Goal: Ask a question

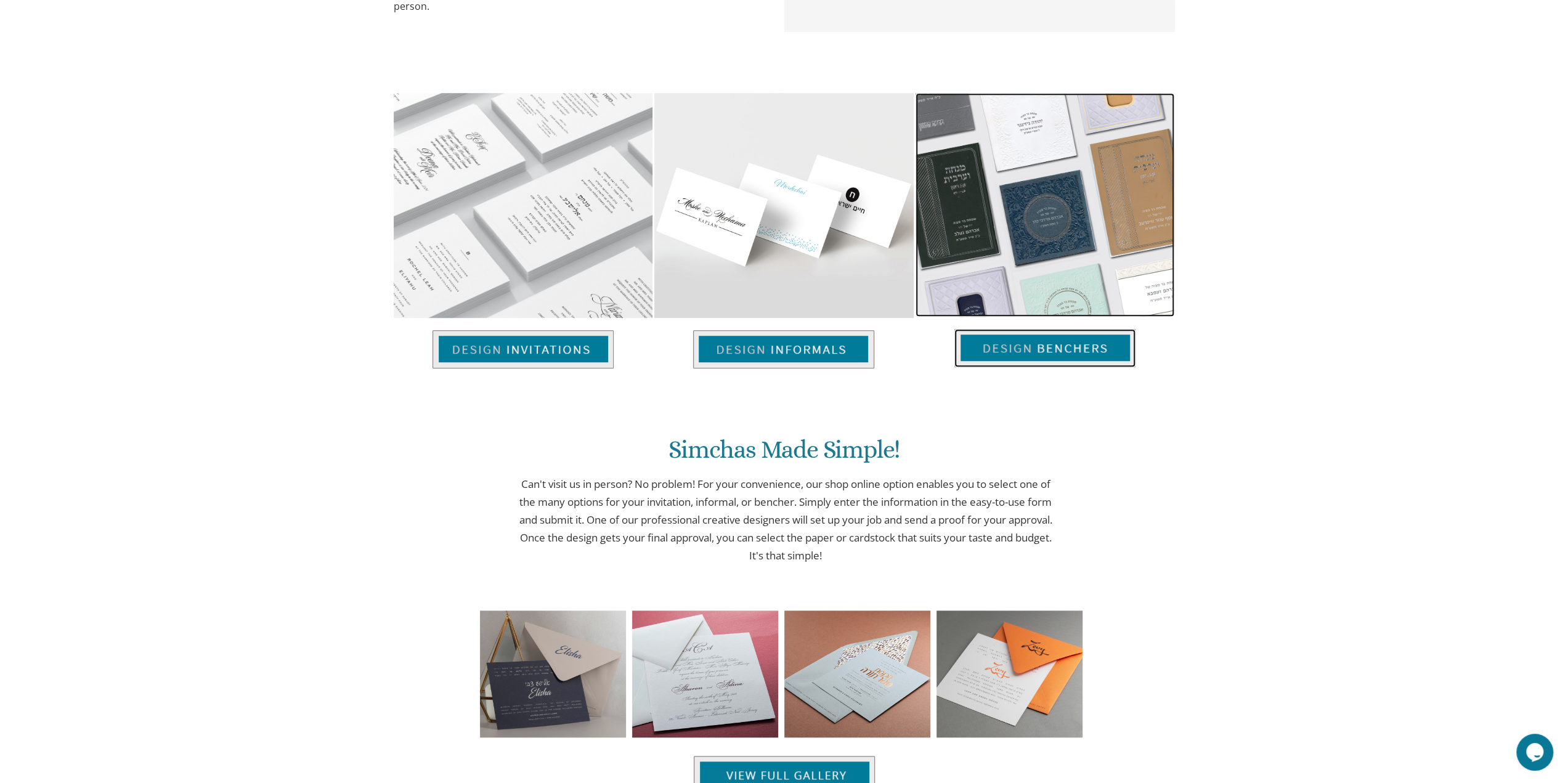
scroll to position [862, 0]
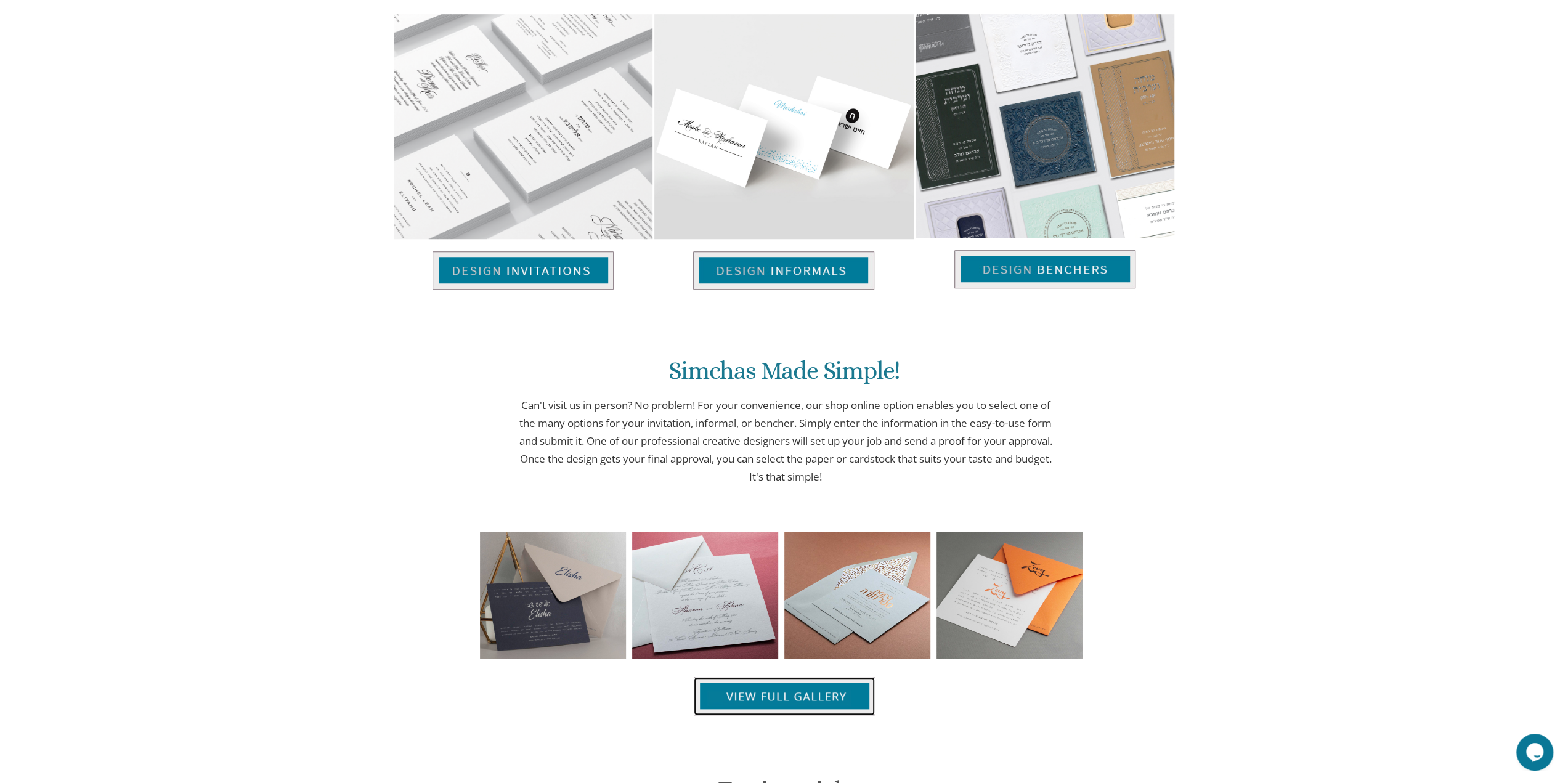
click at [785, 712] on img at bounding box center [785, 696] width 181 height 38
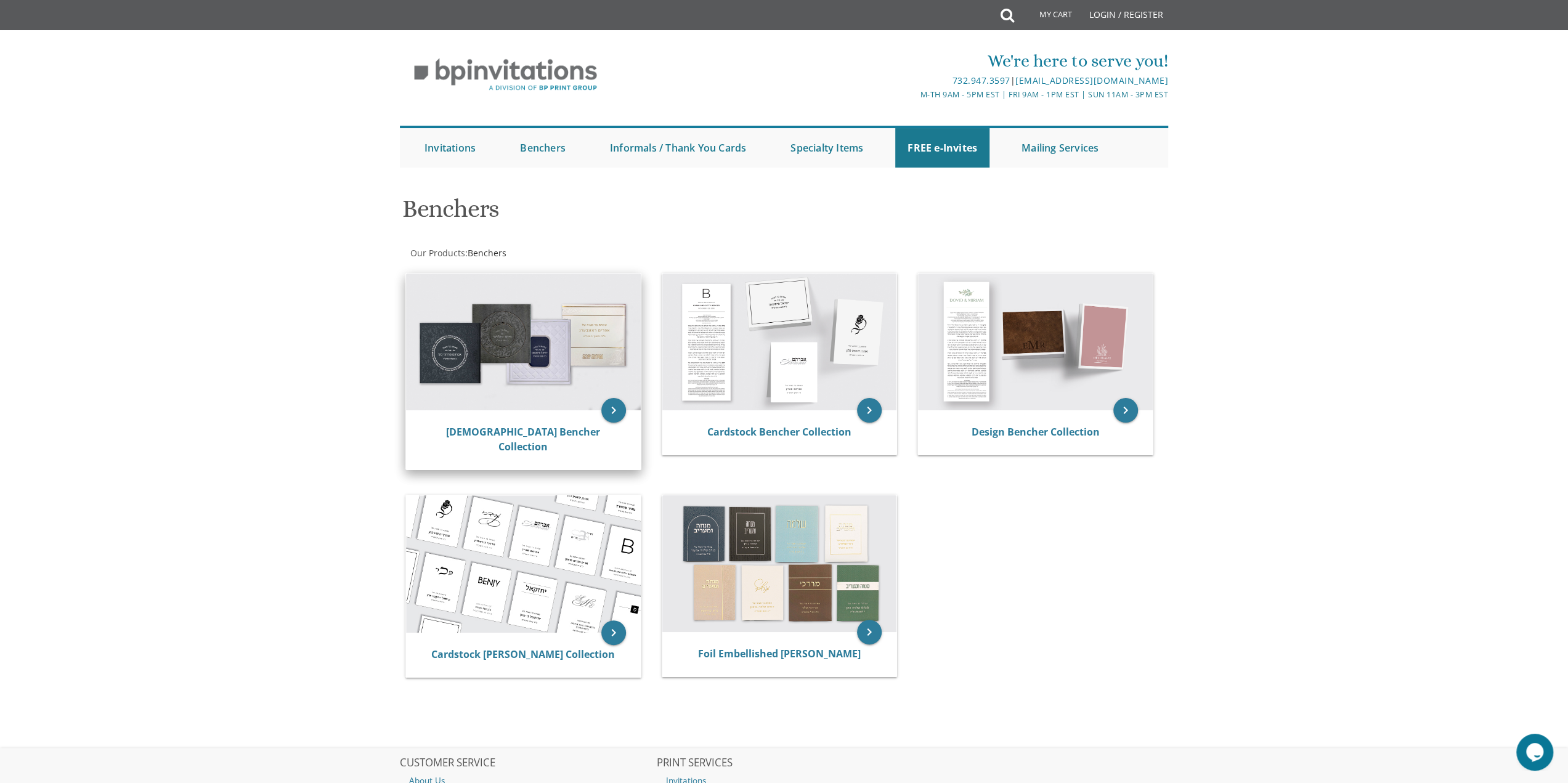
click at [531, 325] on img at bounding box center [523, 342] width 235 height 137
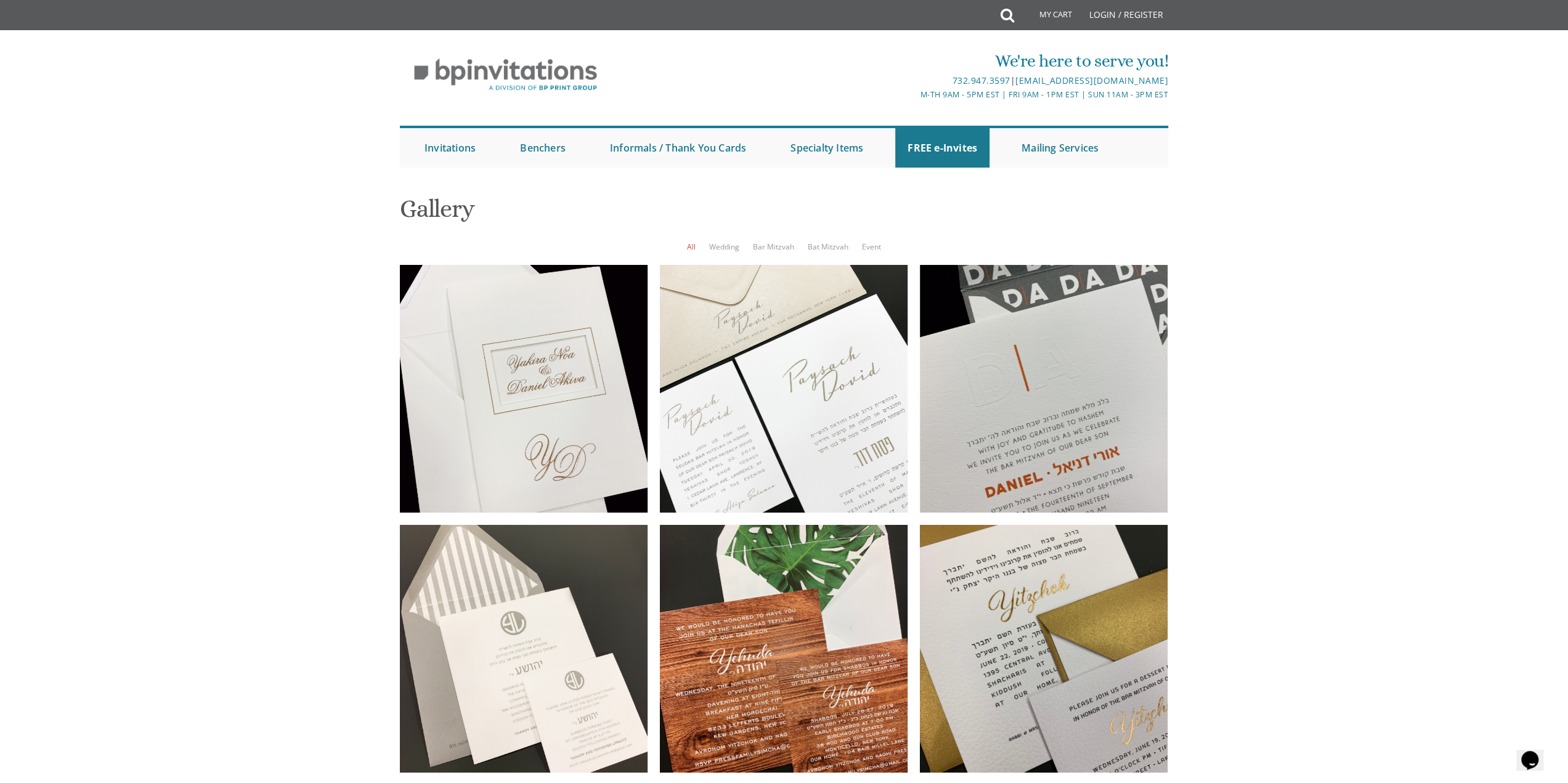
scroll to position [61, 0]
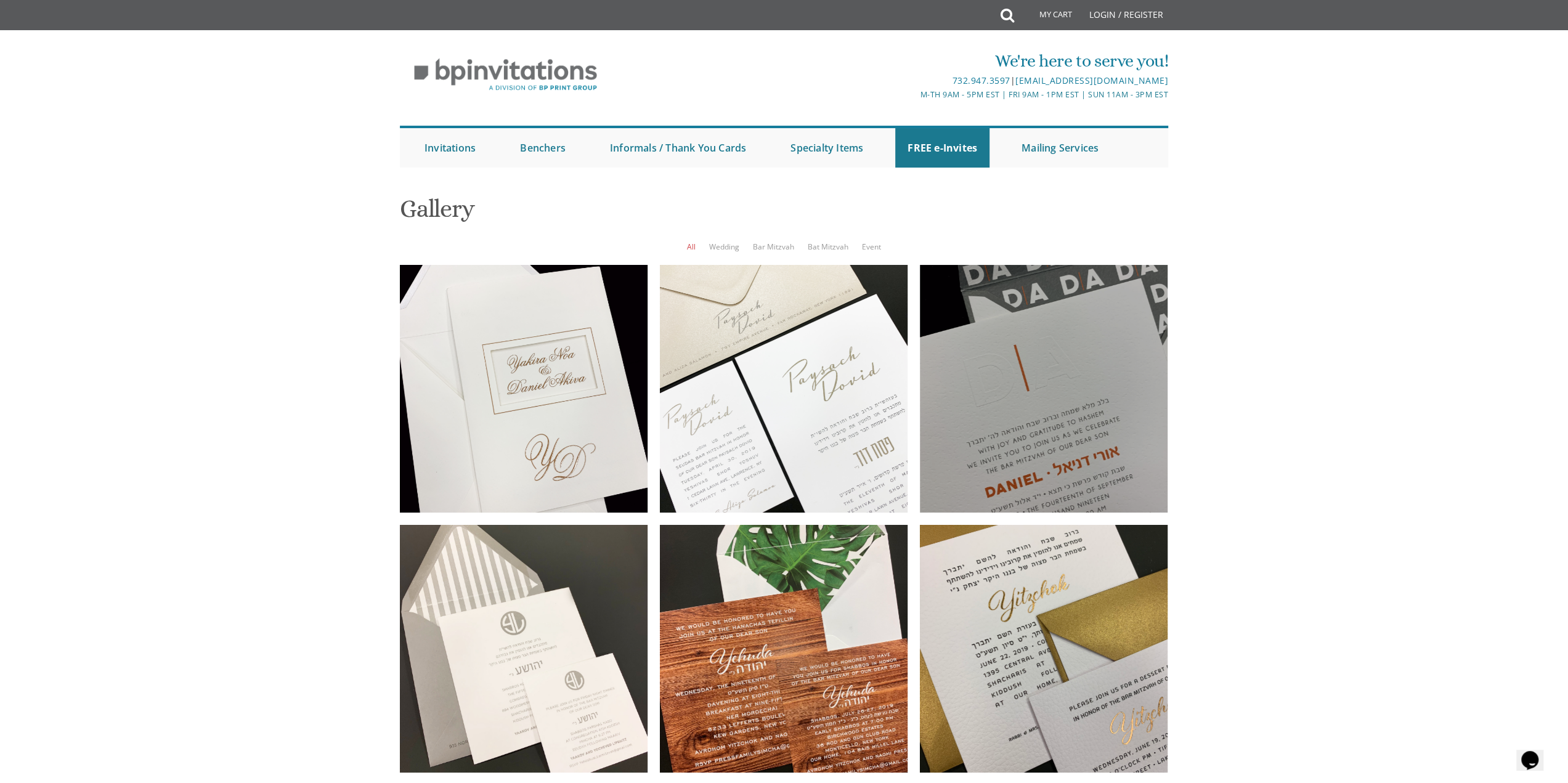
click at [1019, 329] on div at bounding box center [1044, 388] width 248 height 248
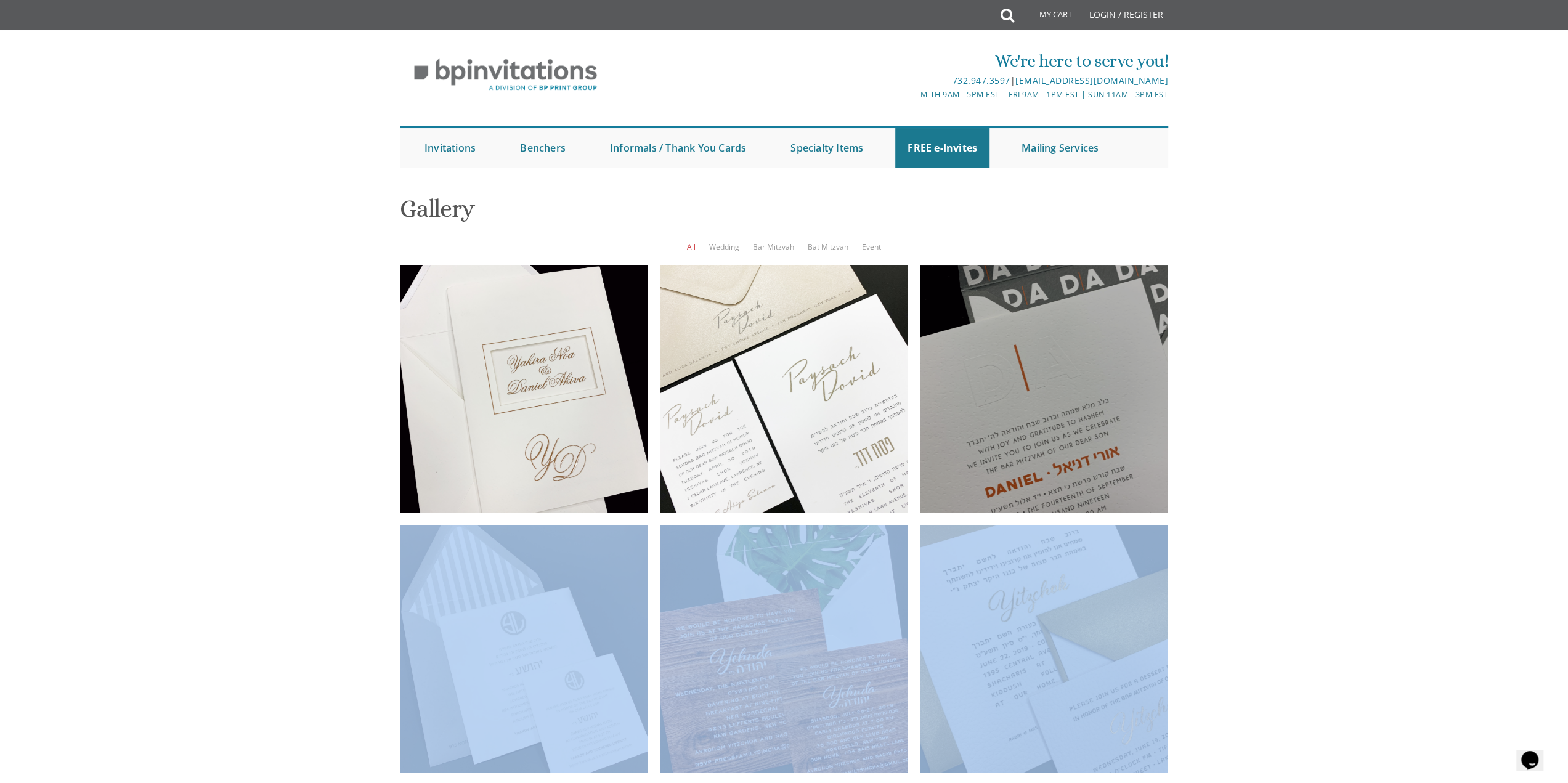
click at [1020, 329] on body "My Cart Total: View Cart Item(s) Submit My Cart Total: View Cart Item(s) Login …" at bounding box center [784, 656] width 1568 height 1312
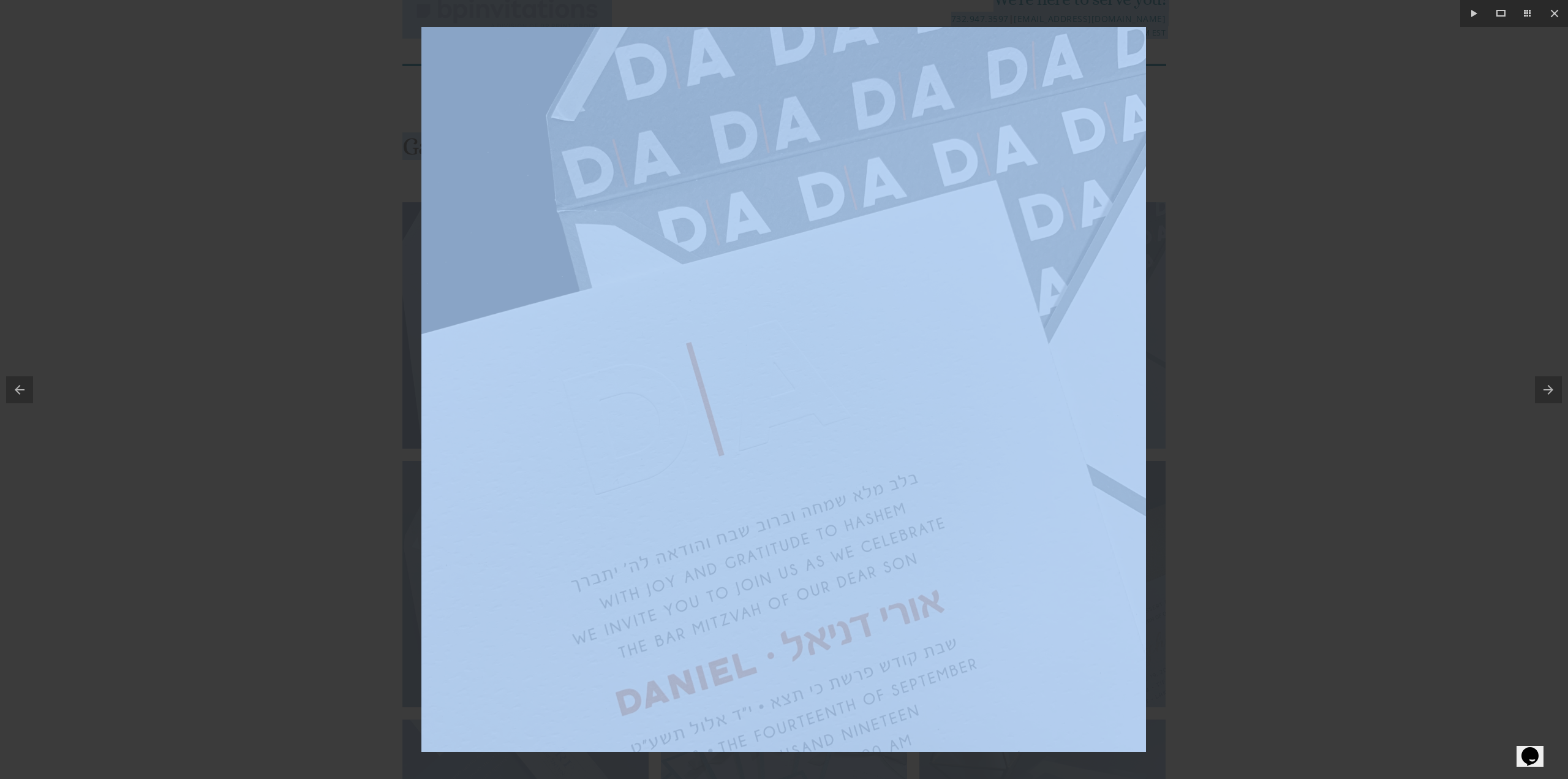
click at [1241, 243] on div at bounding box center [784, 390] width 1568 height 779
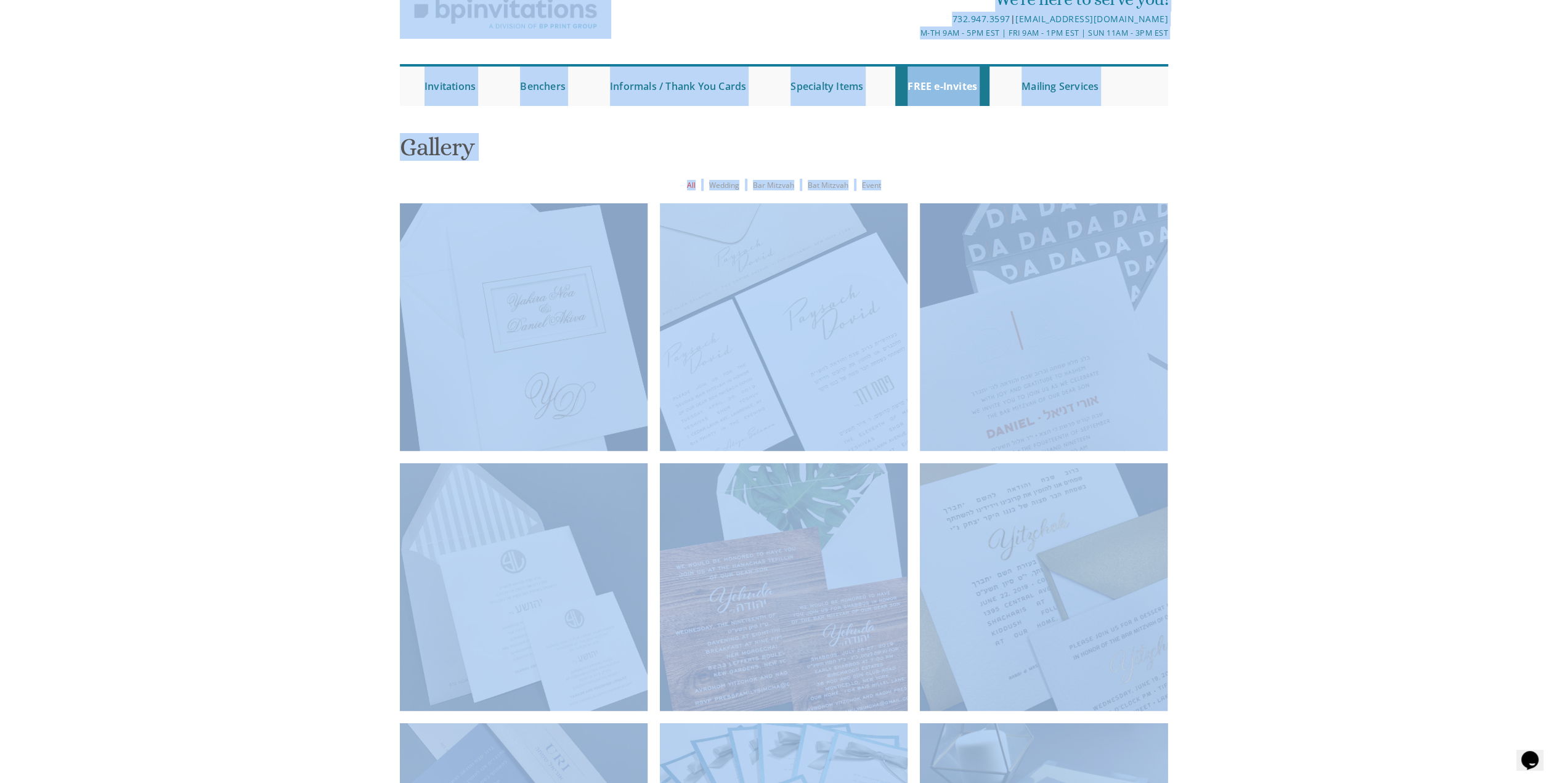
click at [298, 353] on body "My Cart Total: View Cart Item(s) Submit My Cart Total: View Cart Item(s) Login …" at bounding box center [784, 595] width 1568 height 1312
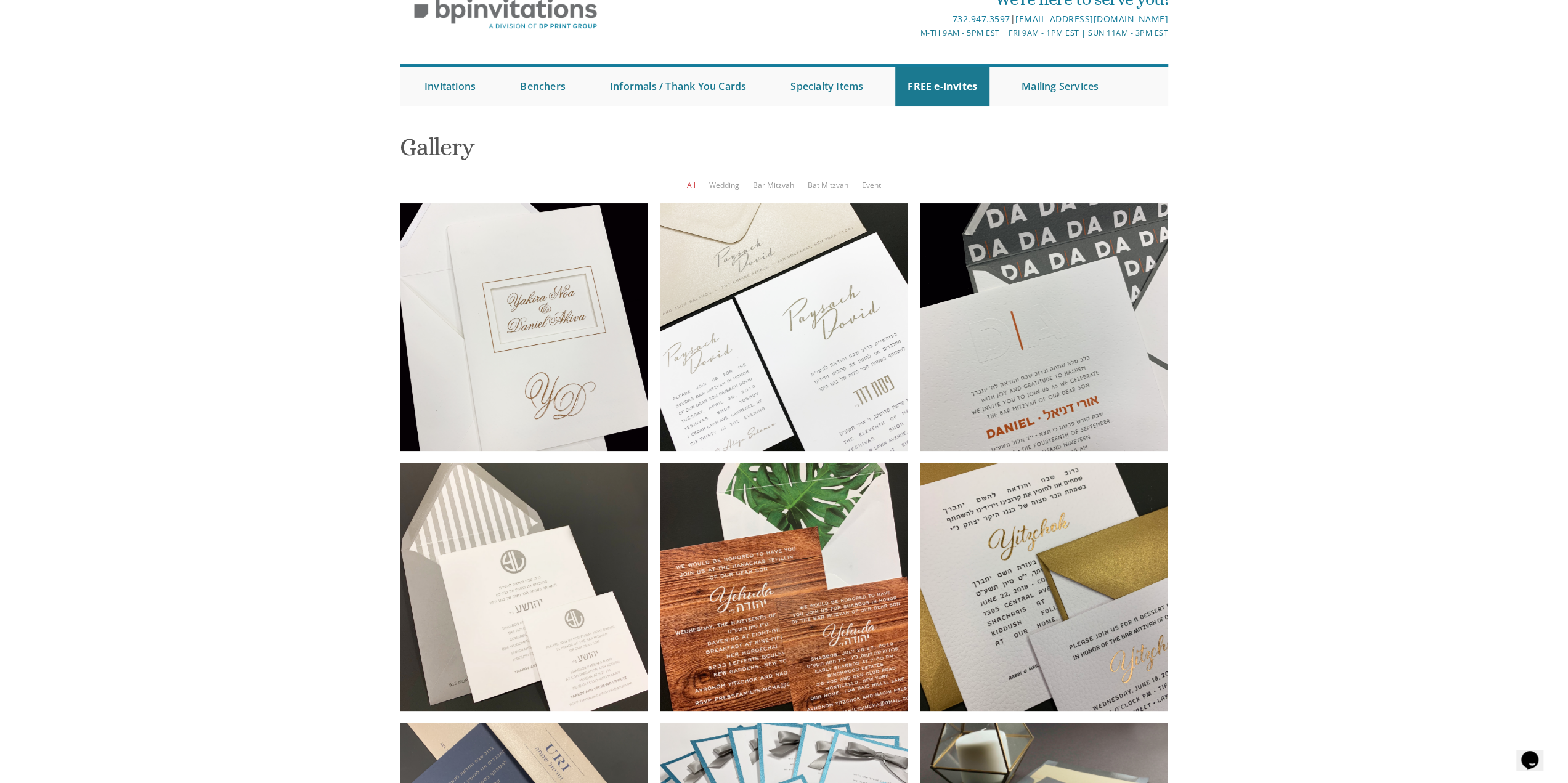
scroll to position [308, 0]
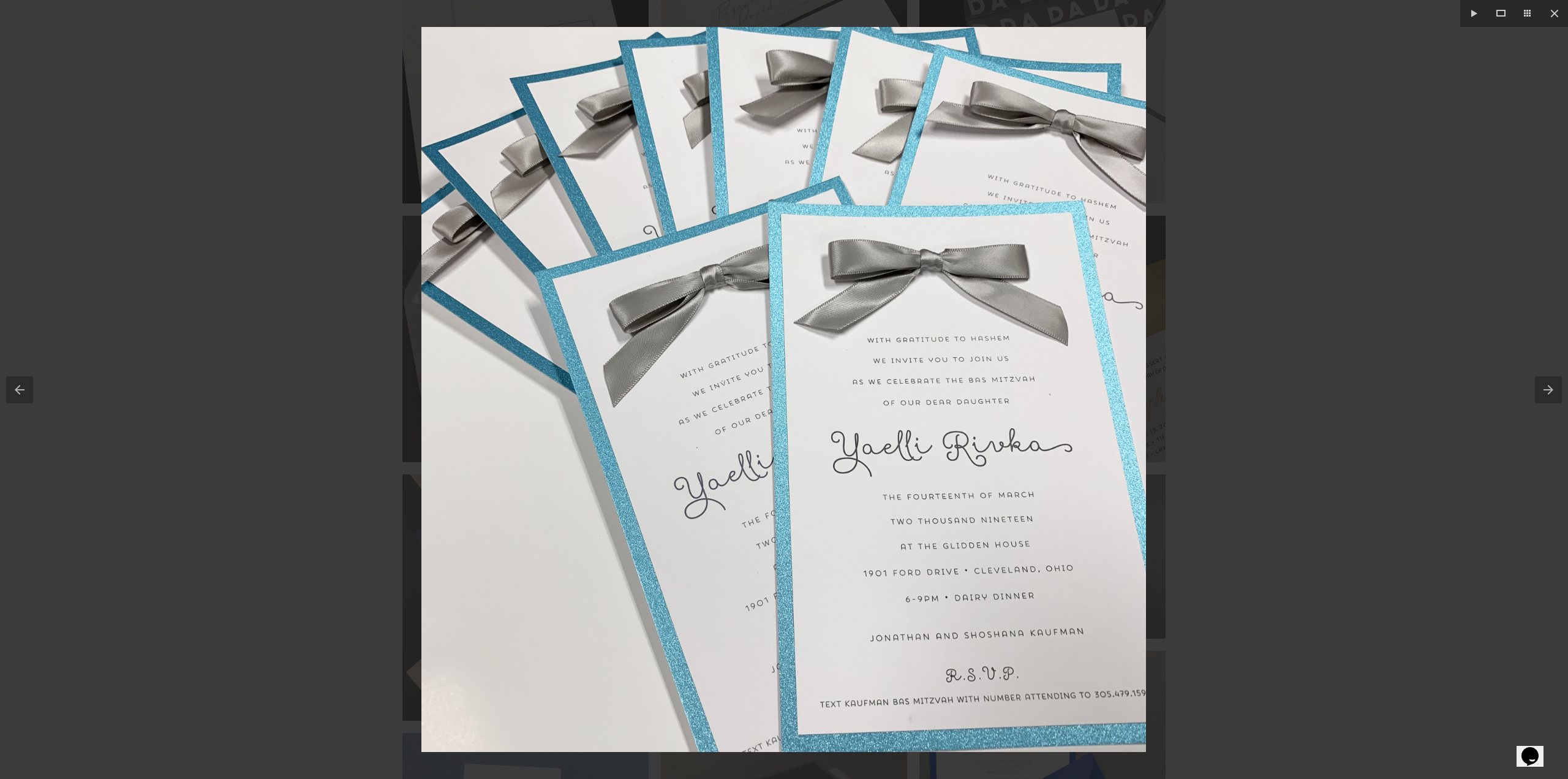
click at [279, 238] on div at bounding box center [784, 390] width 1568 height 779
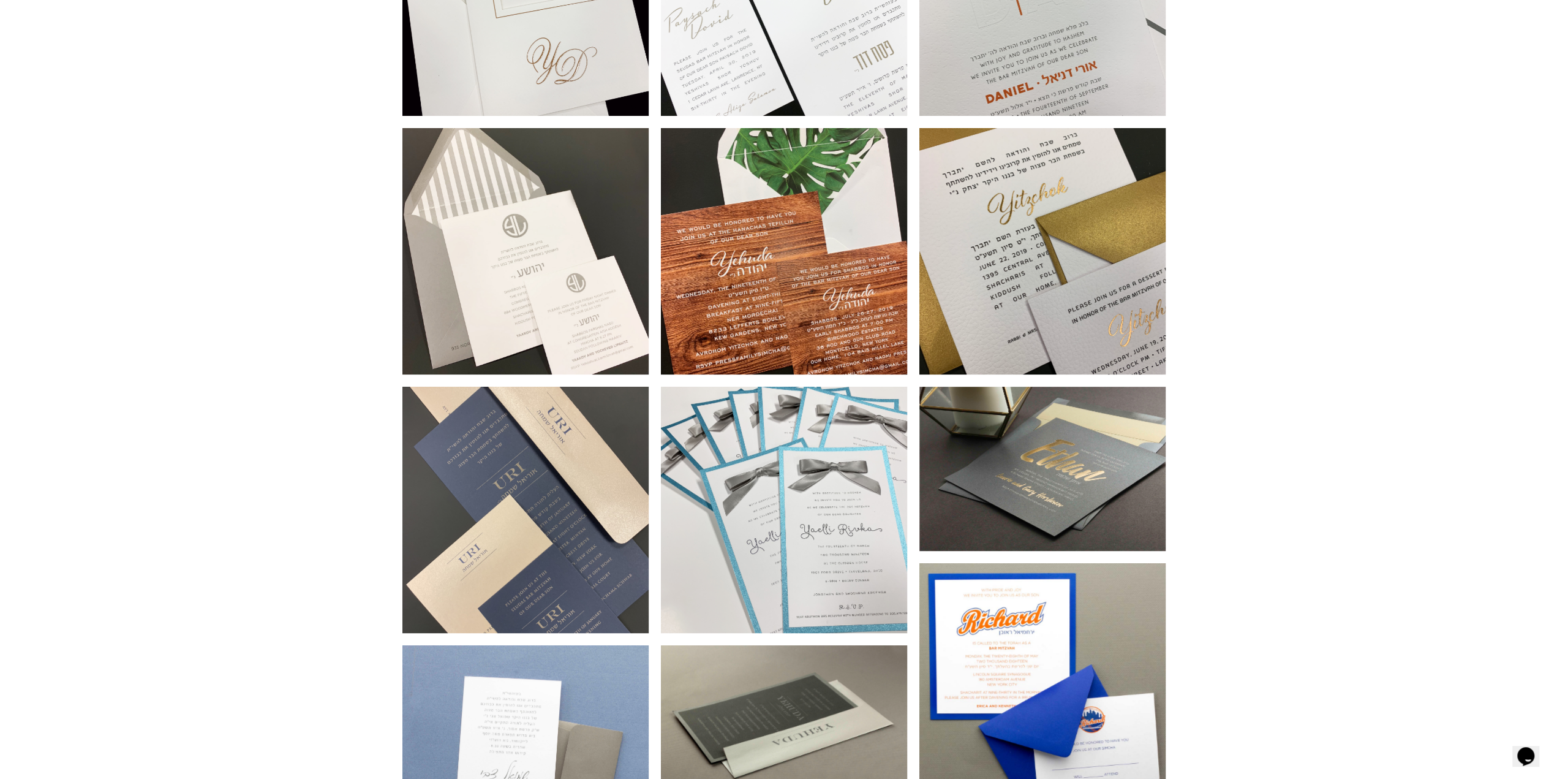
scroll to position [429, 0]
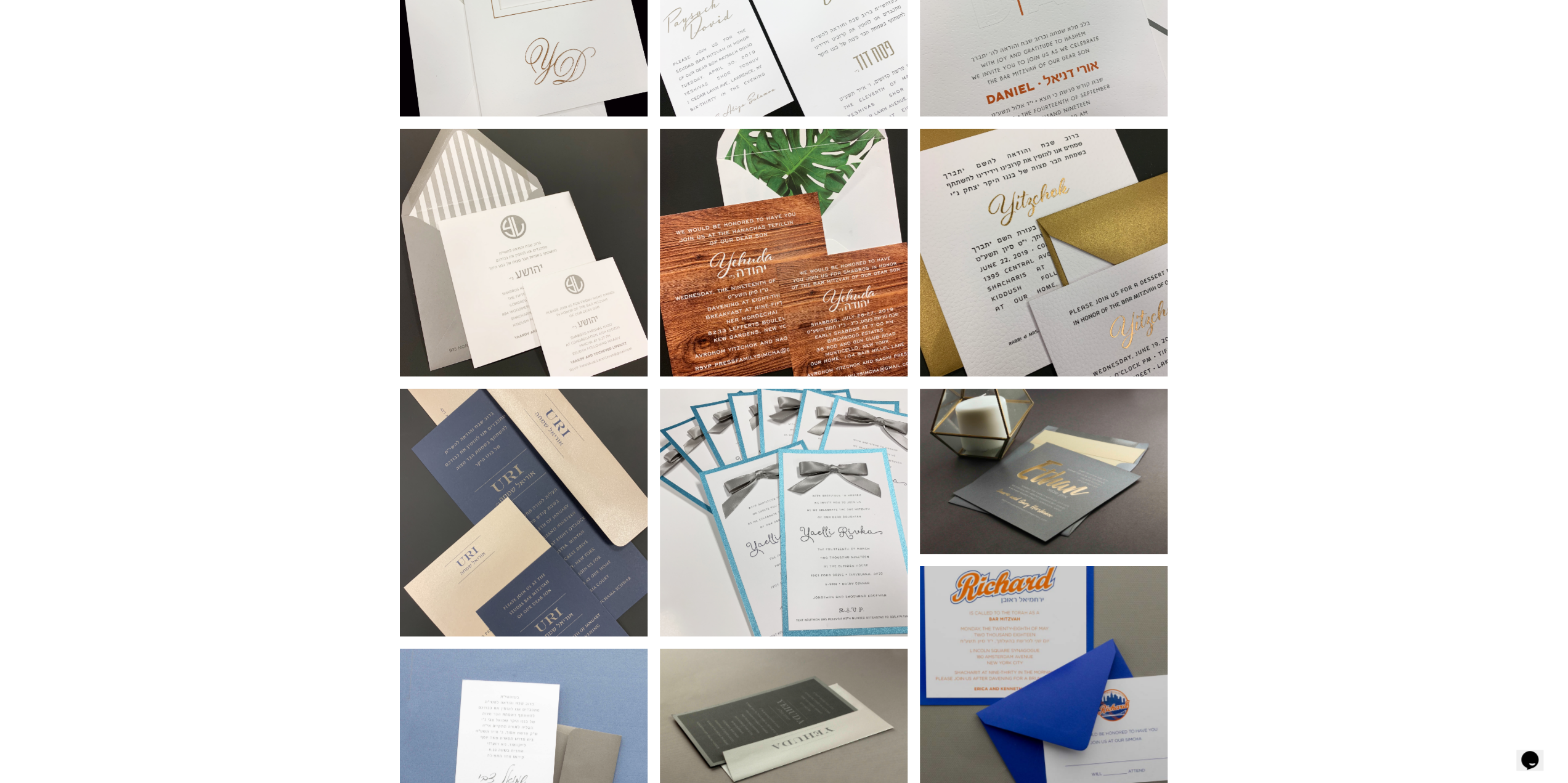
click at [1053, 615] on div at bounding box center [1044, 690] width 248 height 248
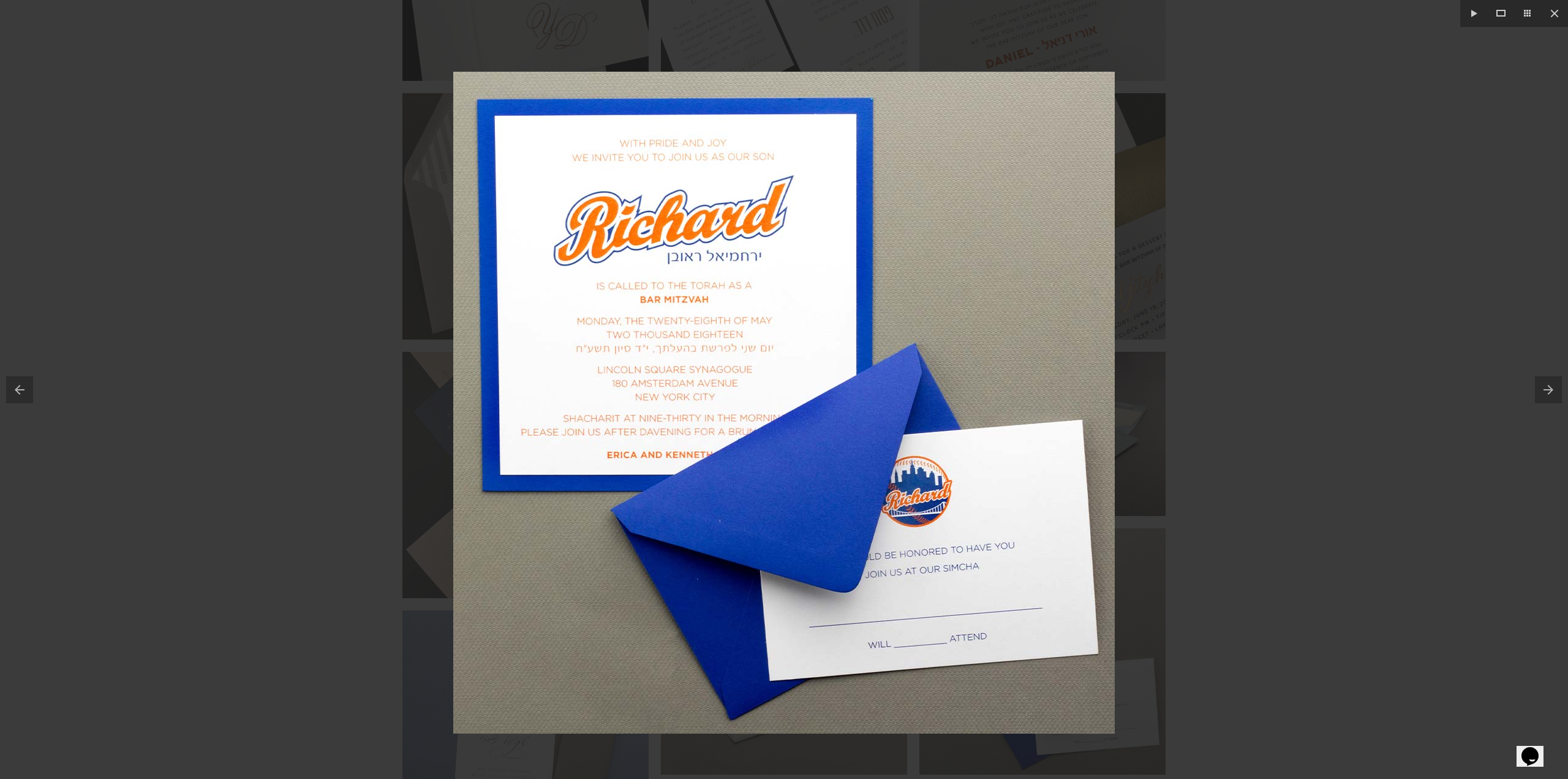
drag, startPoint x: 1193, startPoint y: 355, endPoint x: 1187, endPoint y: 380, distance: 25.7
click at [1187, 380] on div at bounding box center [784, 403] width 1568 height 779
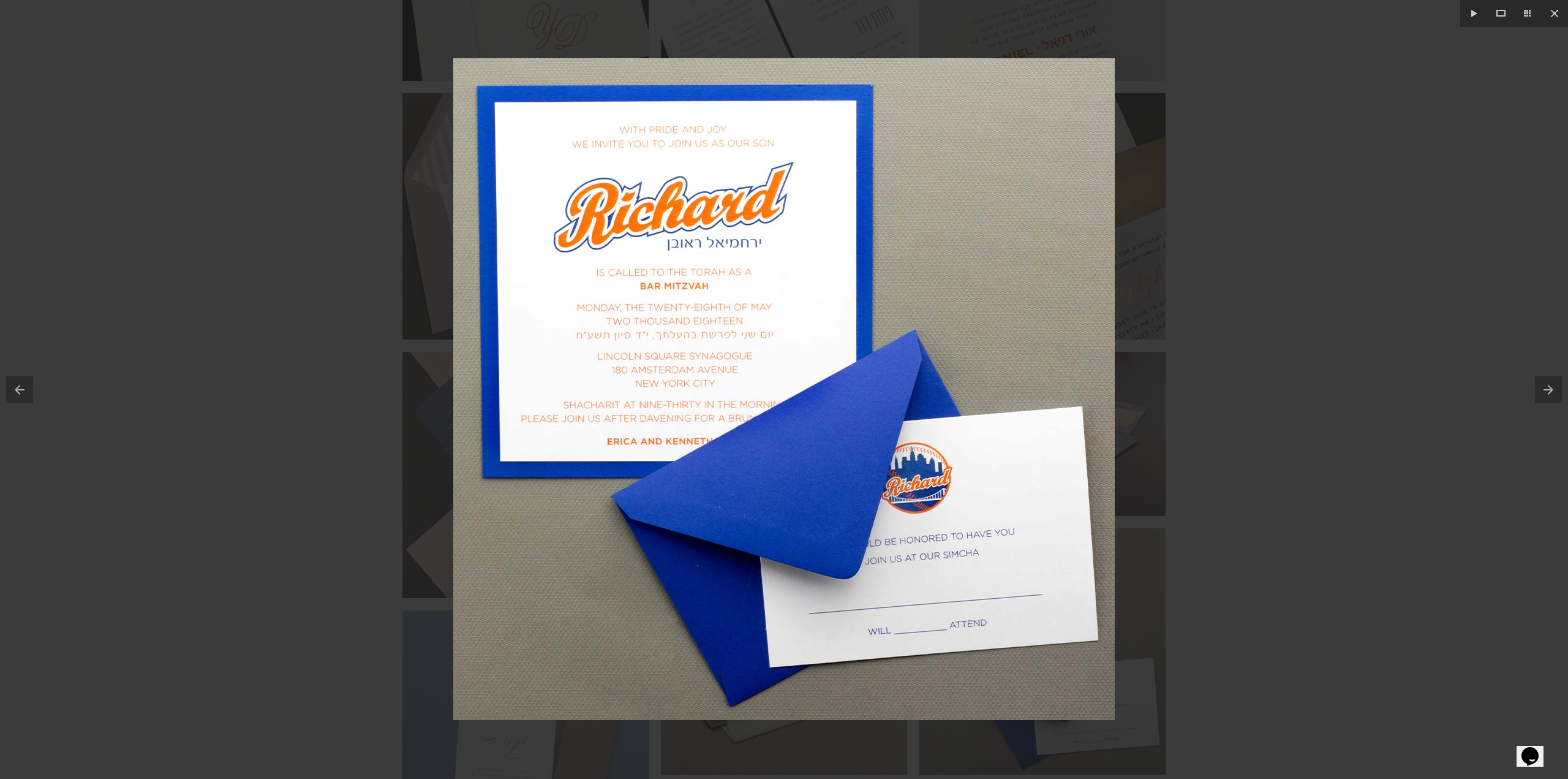
click at [1258, 411] on div at bounding box center [784, 390] width 1568 height 779
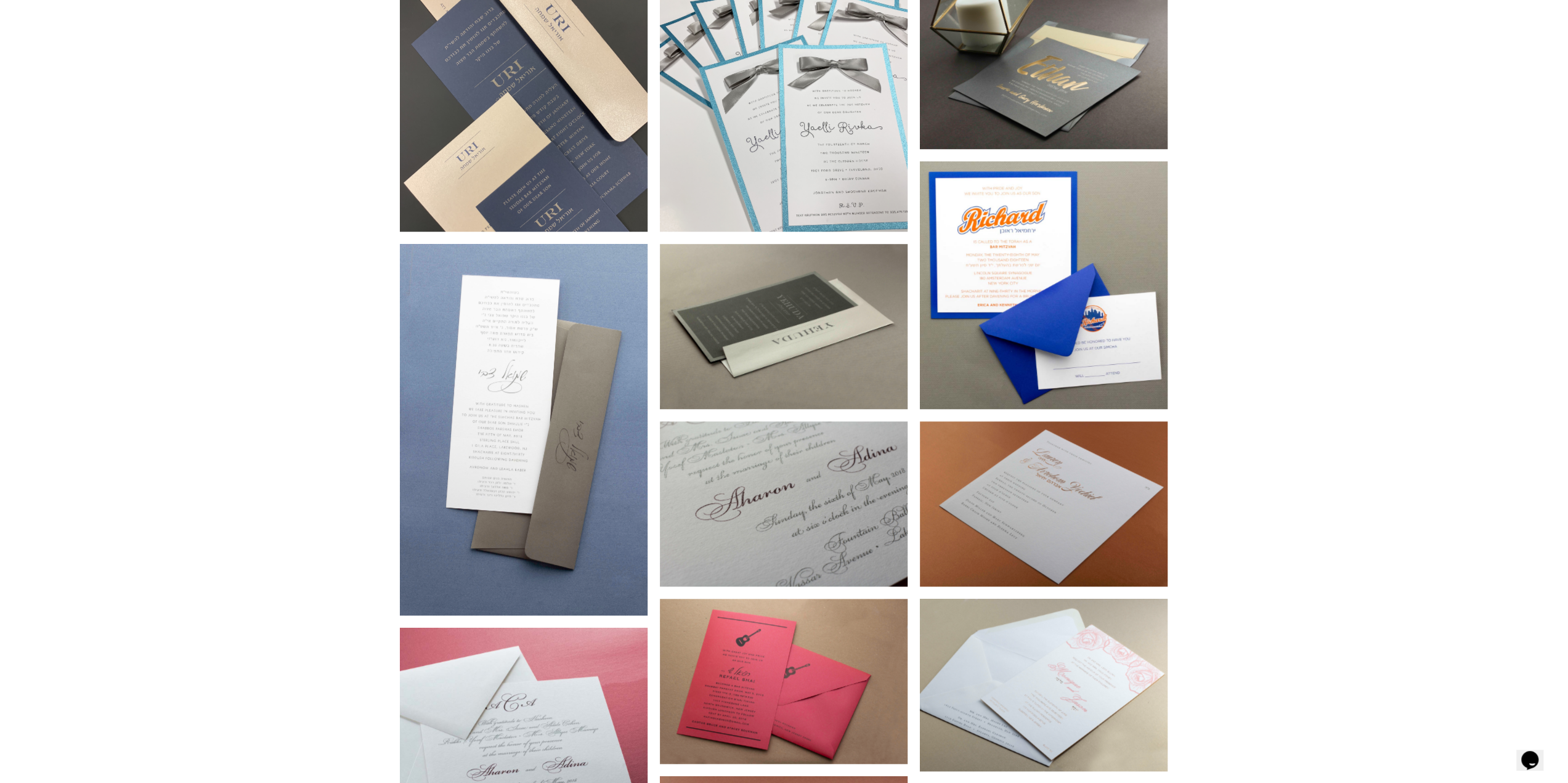
scroll to position [924, 0]
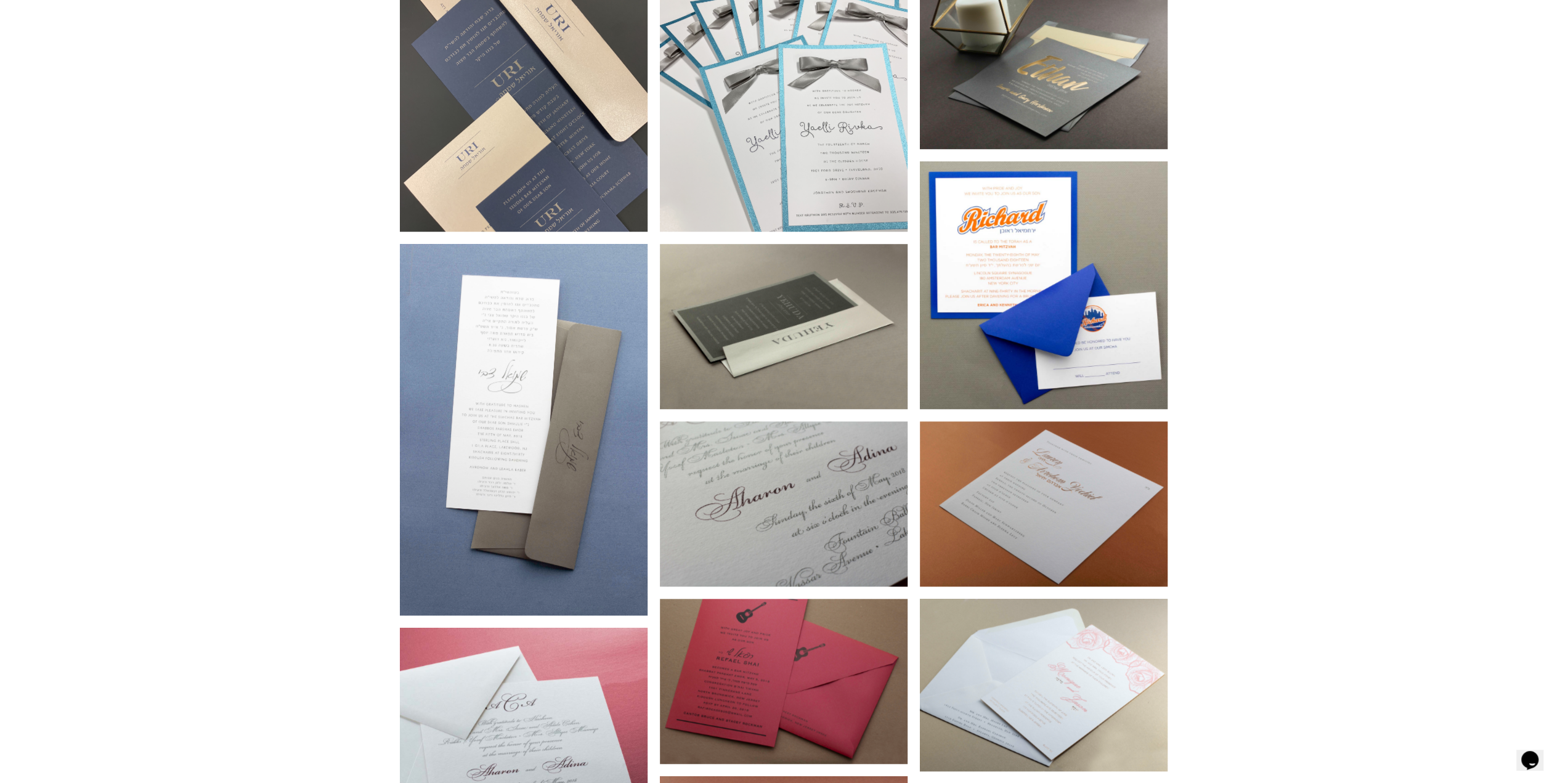
click at [838, 599] on div at bounding box center [783, 681] width 248 height 165
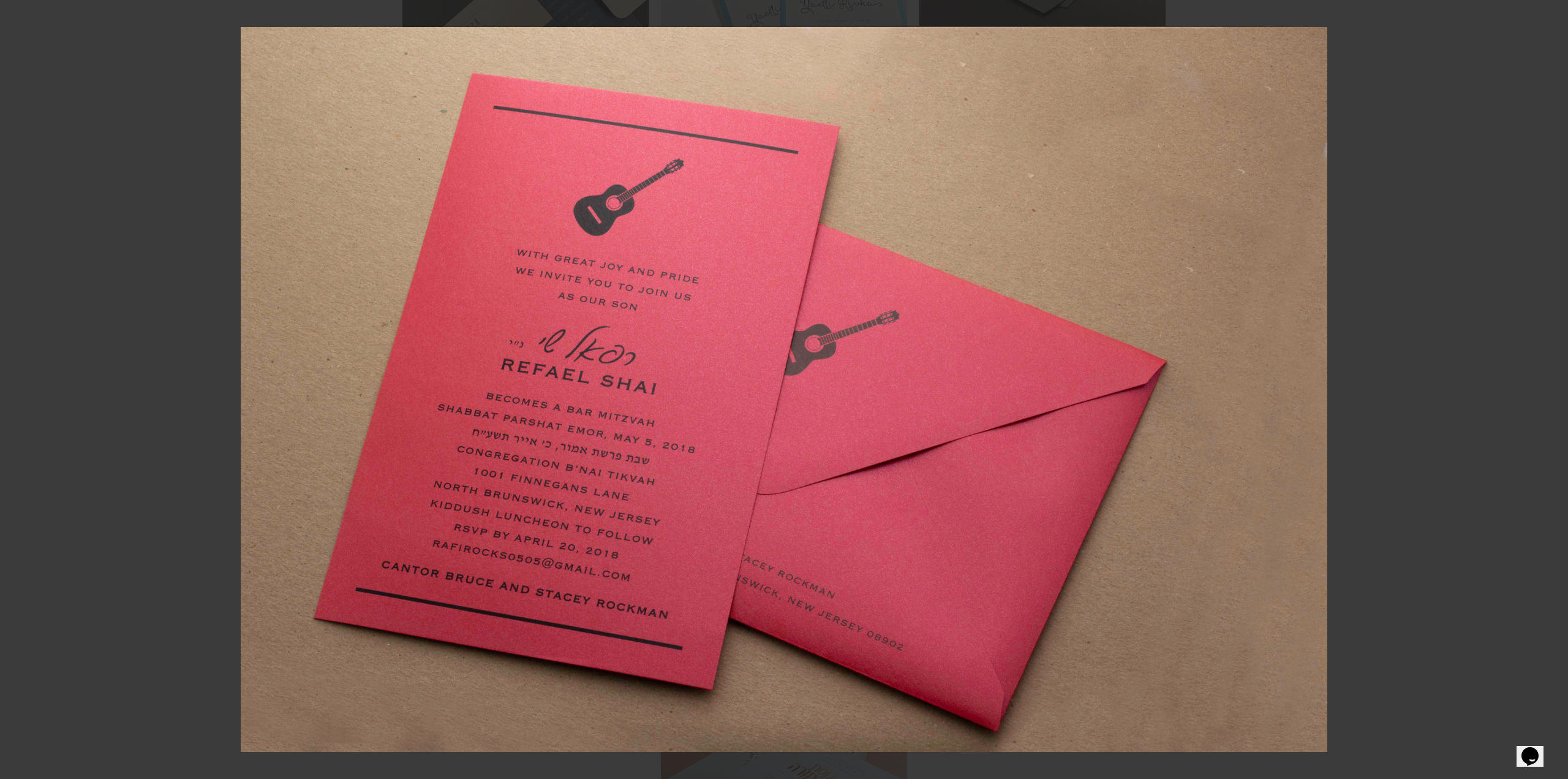
click at [95, 213] on div at bounding box center [784, 390] width 1568 height 779
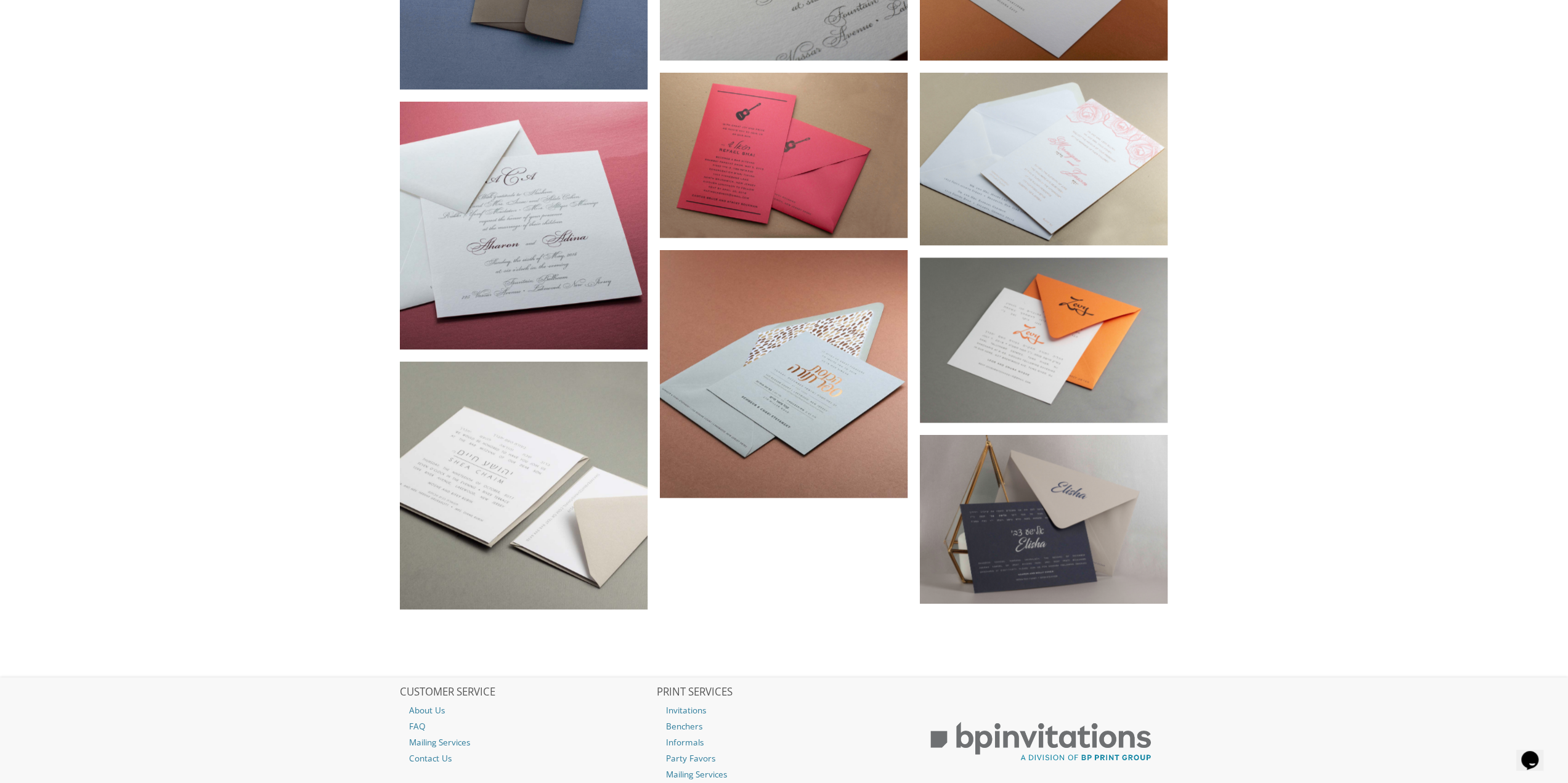
drag, startPoint x: 1251, startPoint y: 535, endPoint x: 990, endPoint y: 92, distance: 514.2
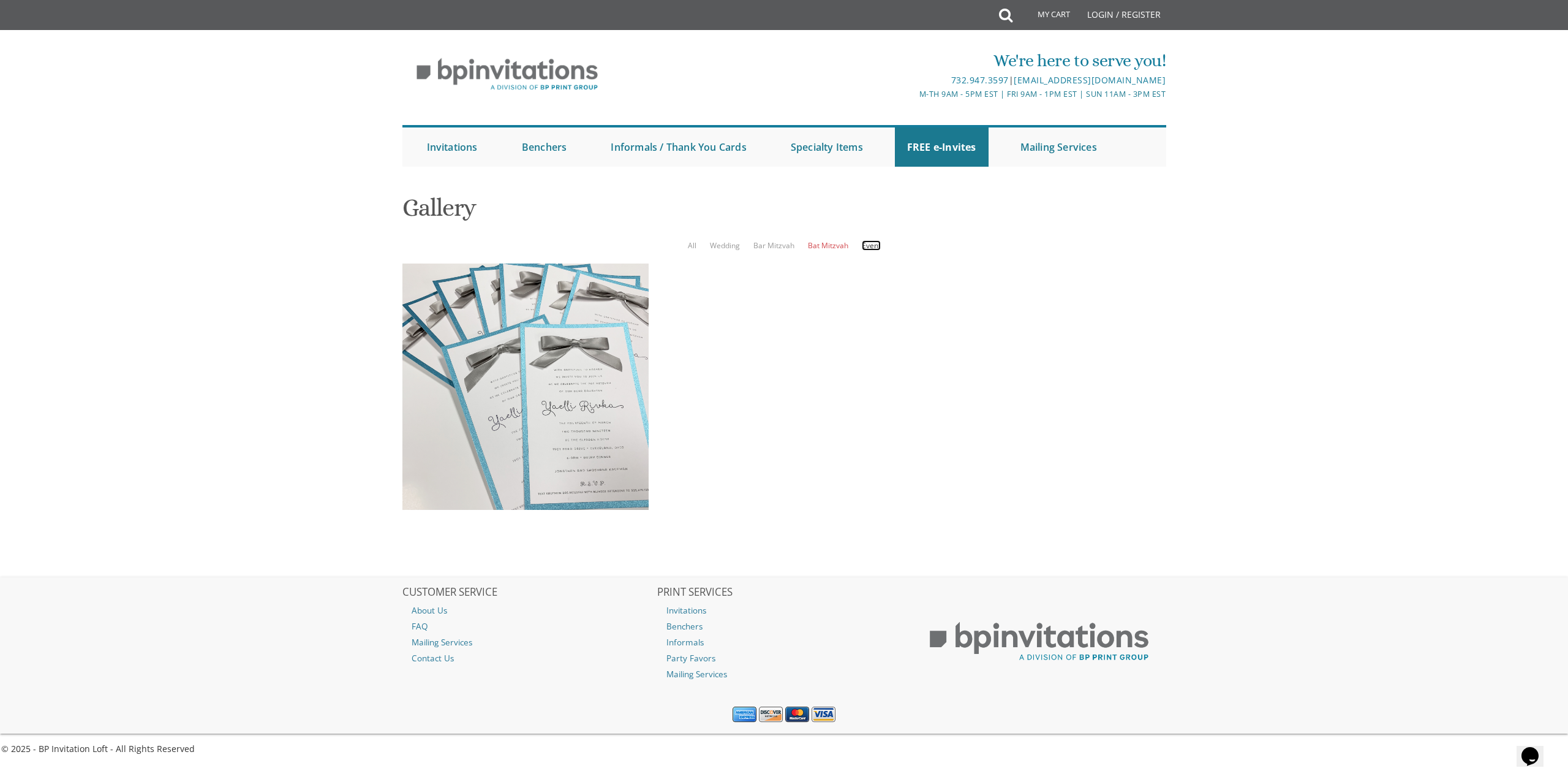
click at [871, 246] on link "Event" at bounding box center [871, 245] width 19 height 10
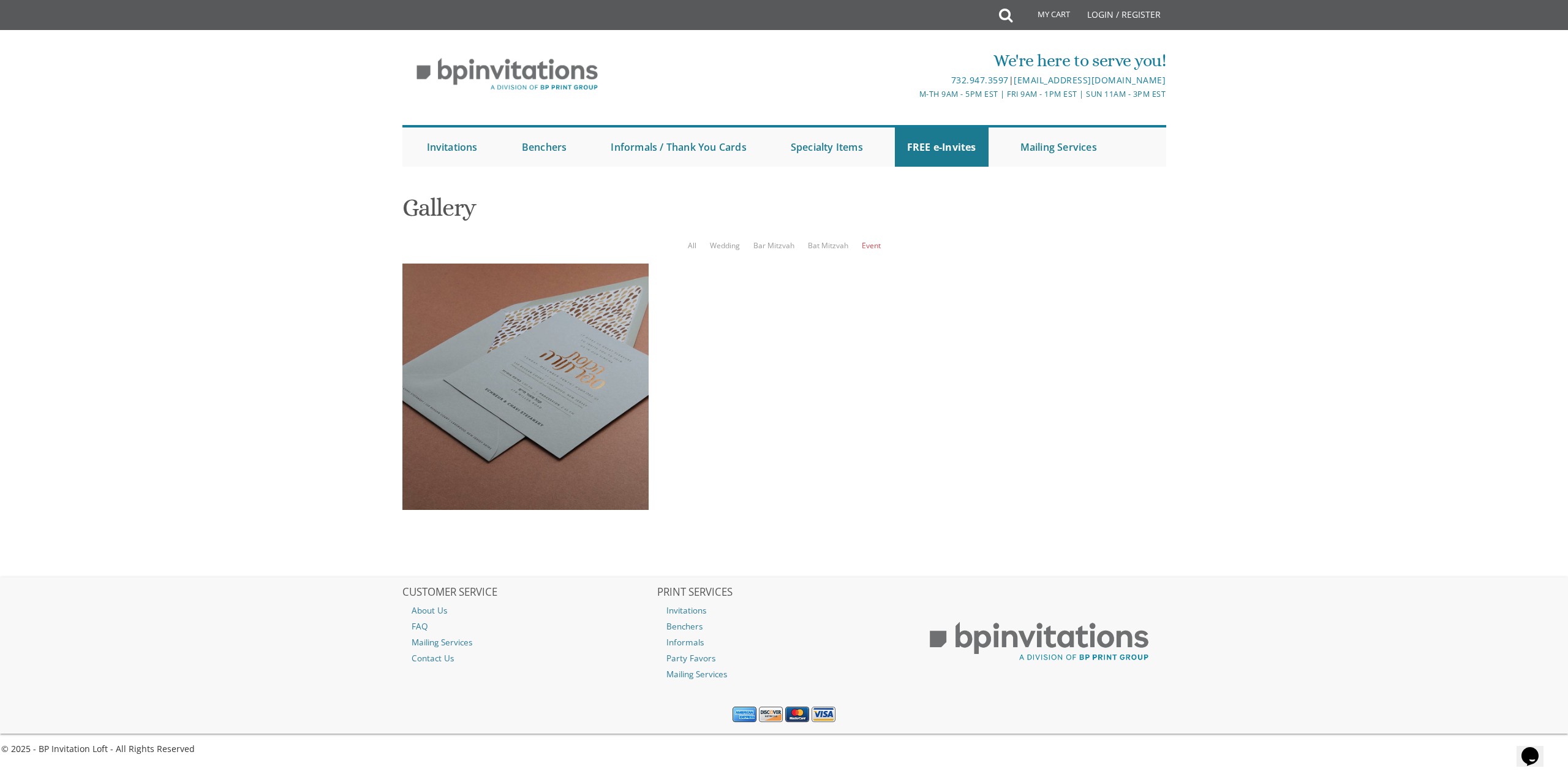
click at [551, 356] on div at bounding box center [525, 386] width 246 height 247
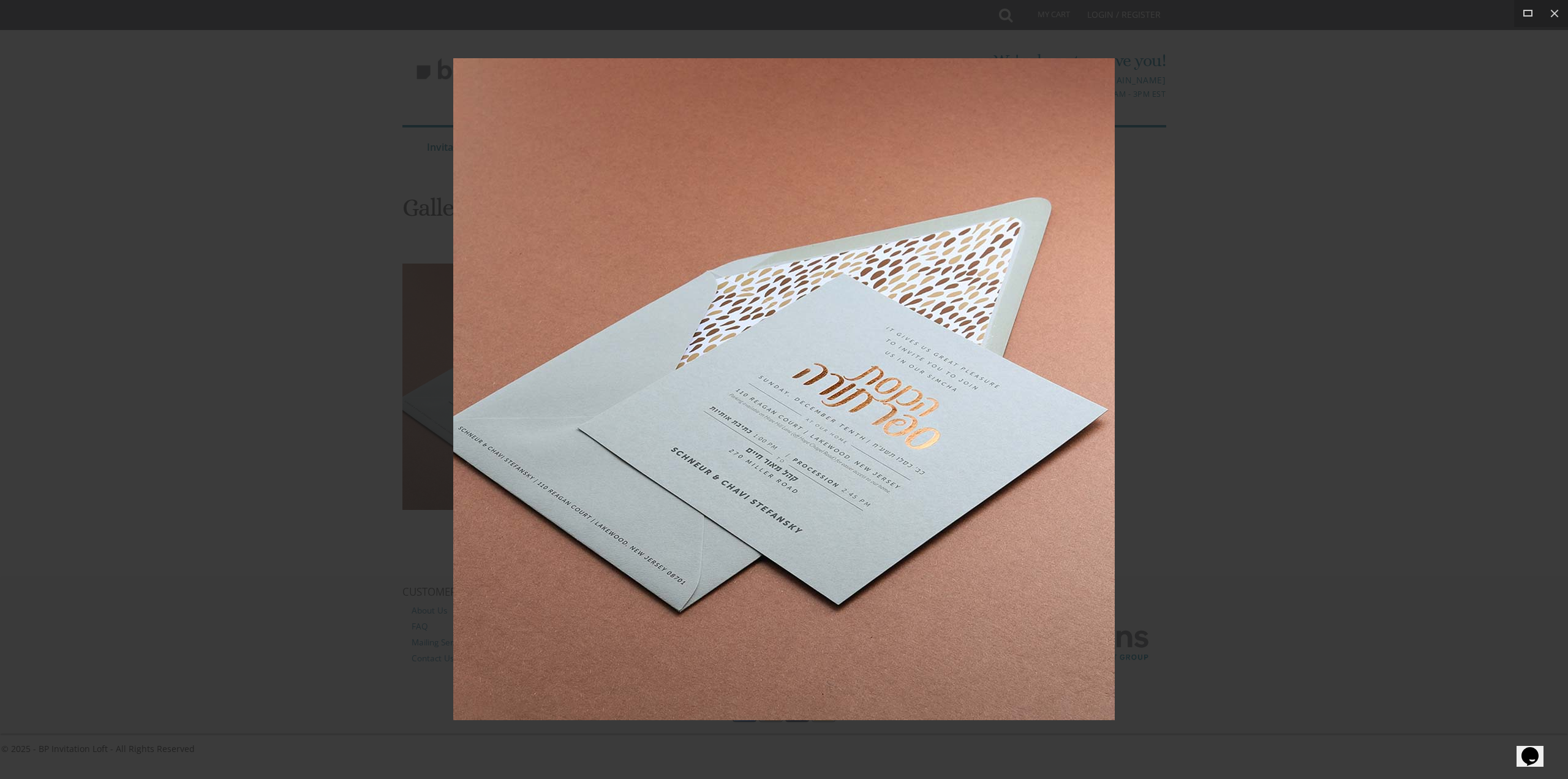
click at [1210, 409] on div at bounding box center [784, 390] width 1568 height 779
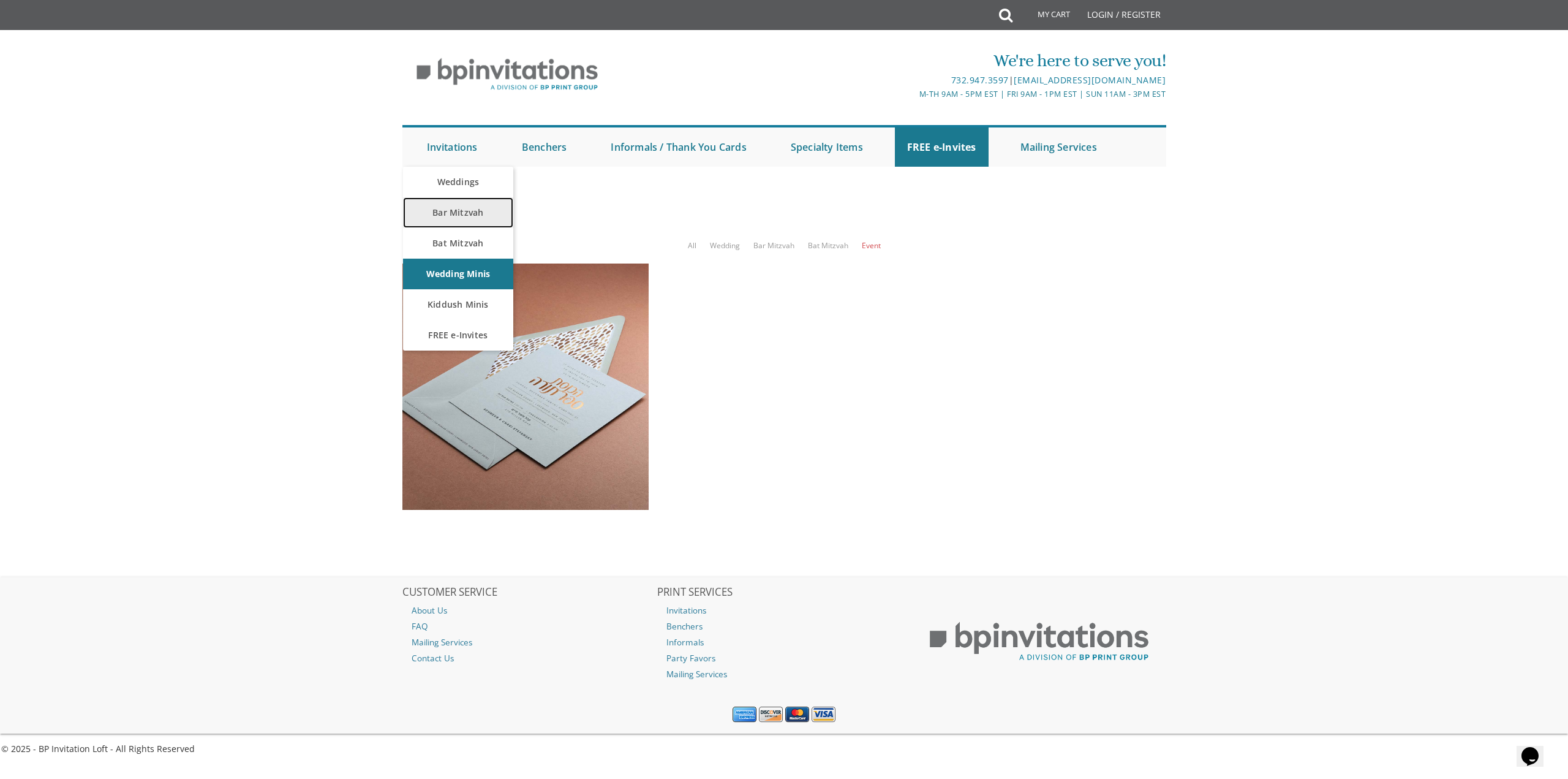
click at [461, 221] on link "Bar Mitzvah" at bounding box center [457, 212] width 110 height 31
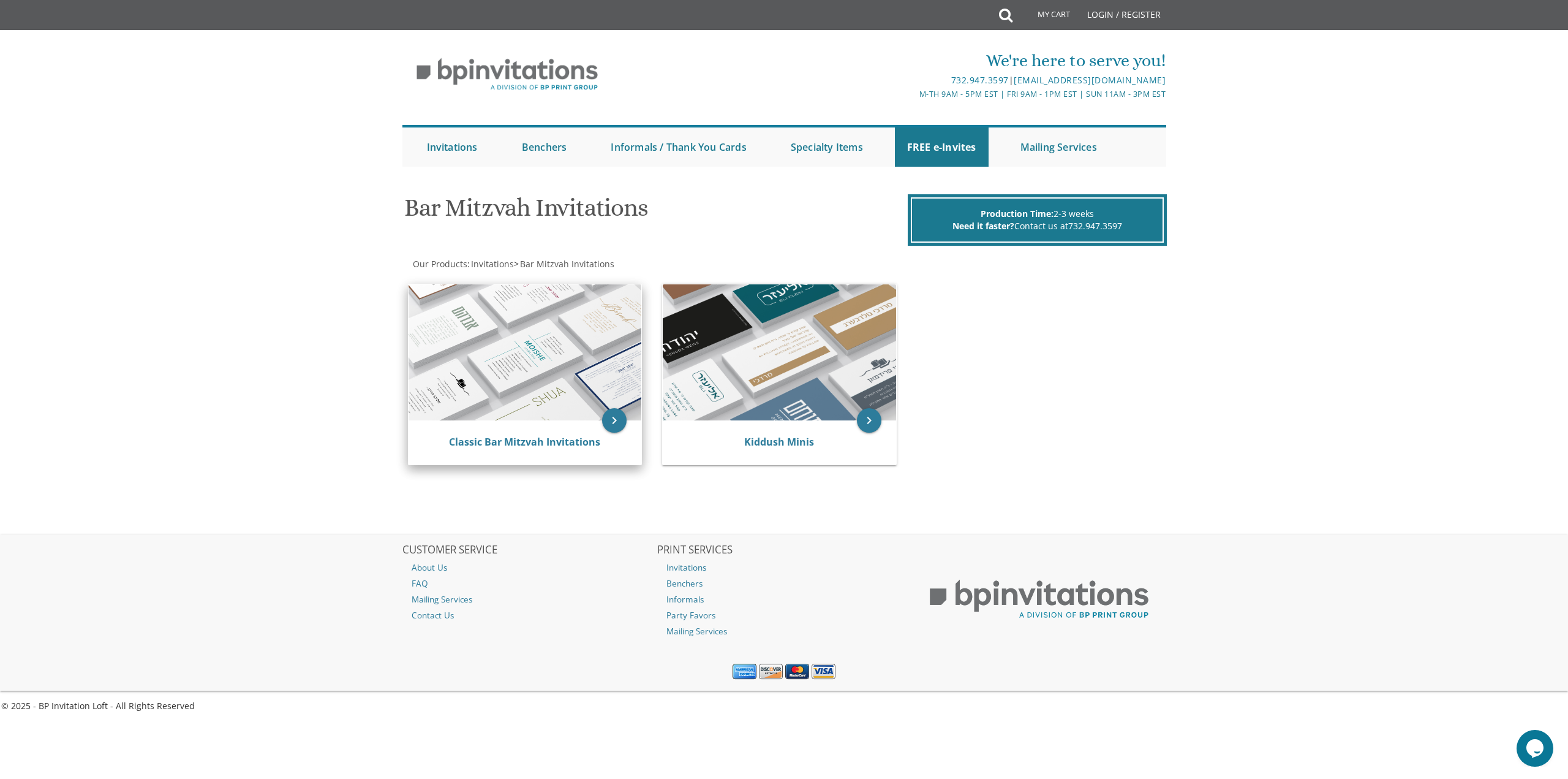
click at [536, 343] on img at bounding box center [525, 352] width 234 height 136
click at [535, 323] on img at bounding box center [525, 352] width 234 height 136
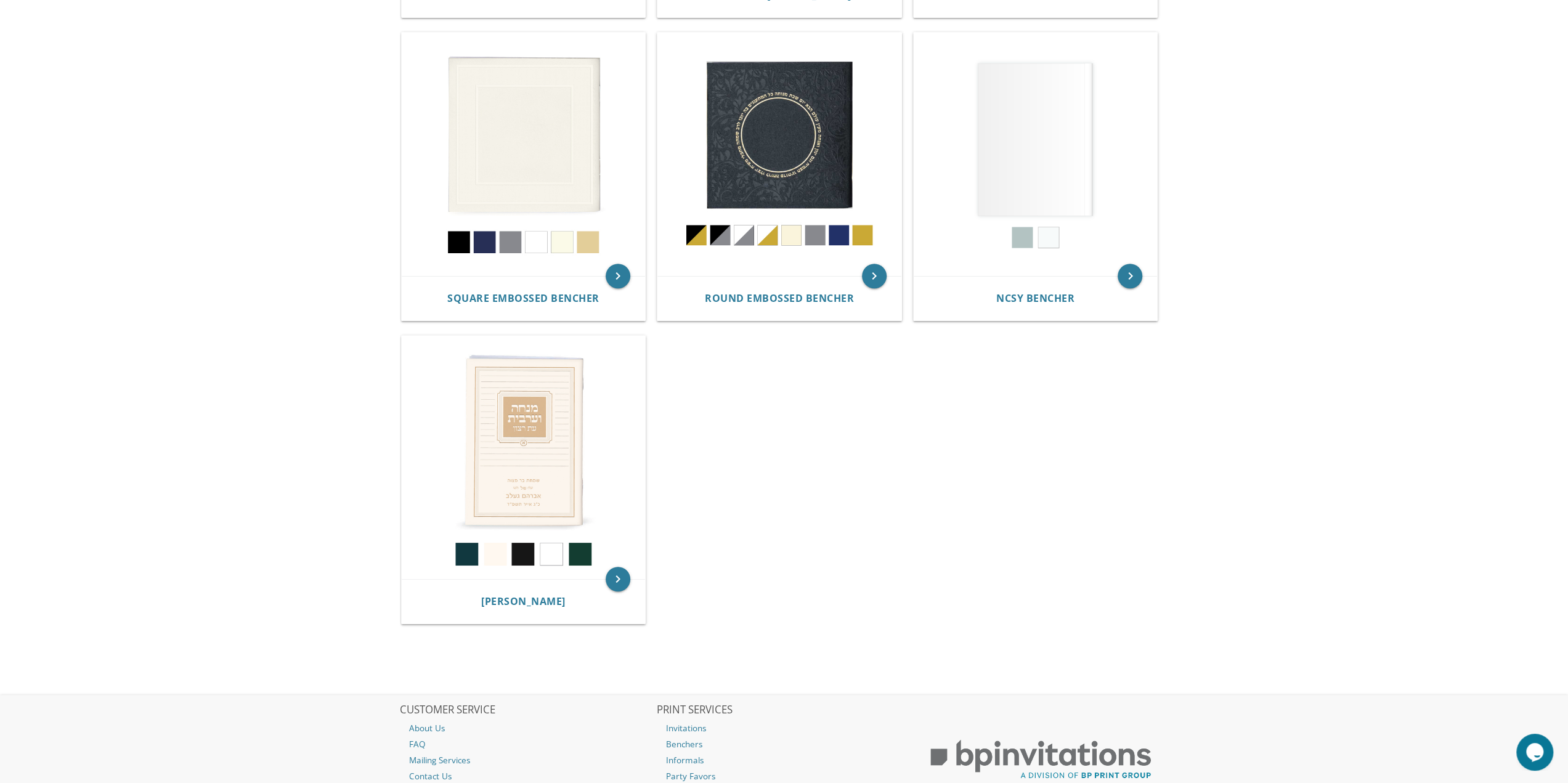
scroll to position [555, 0]
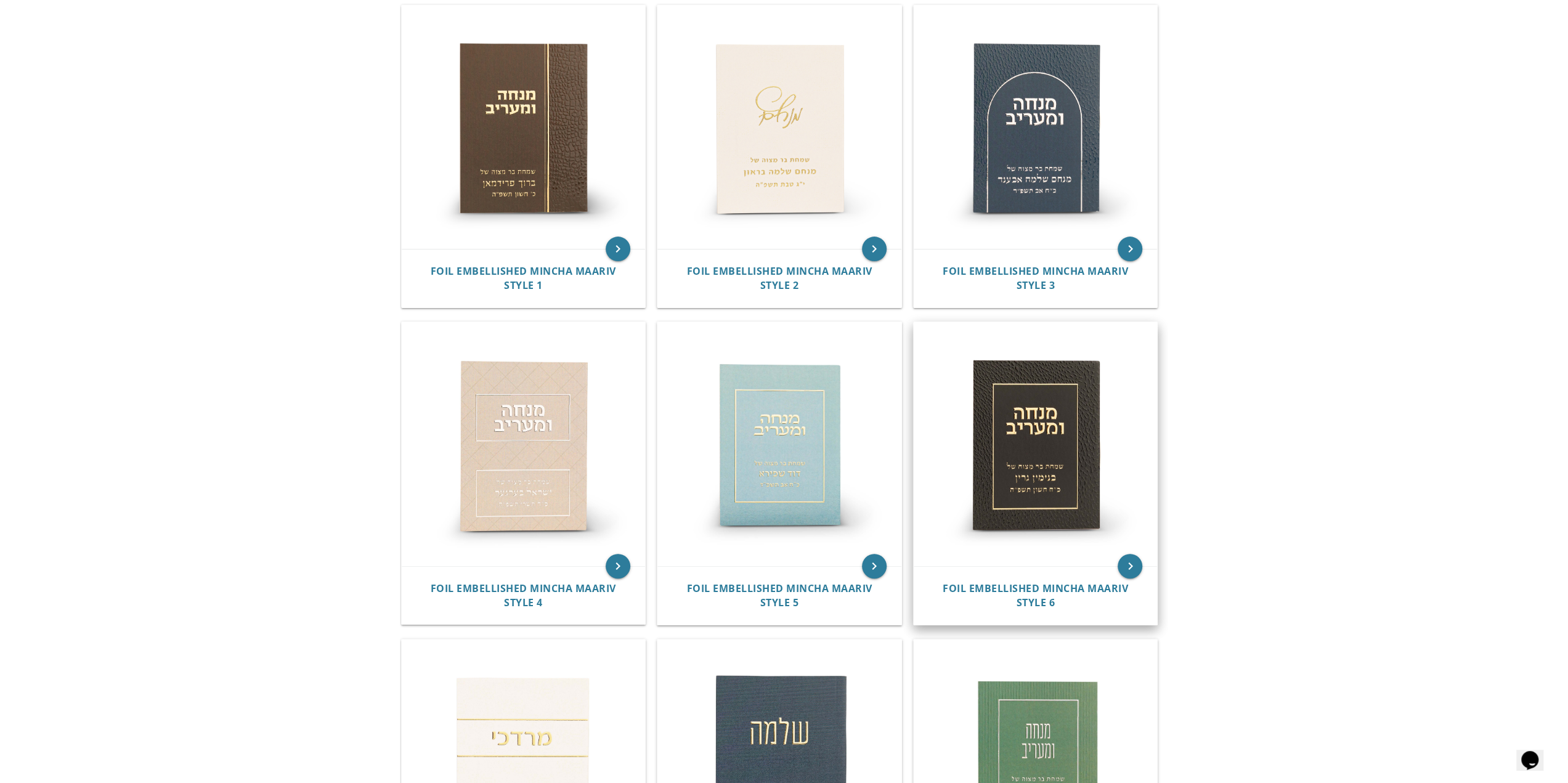
scroll to position [308, 0]
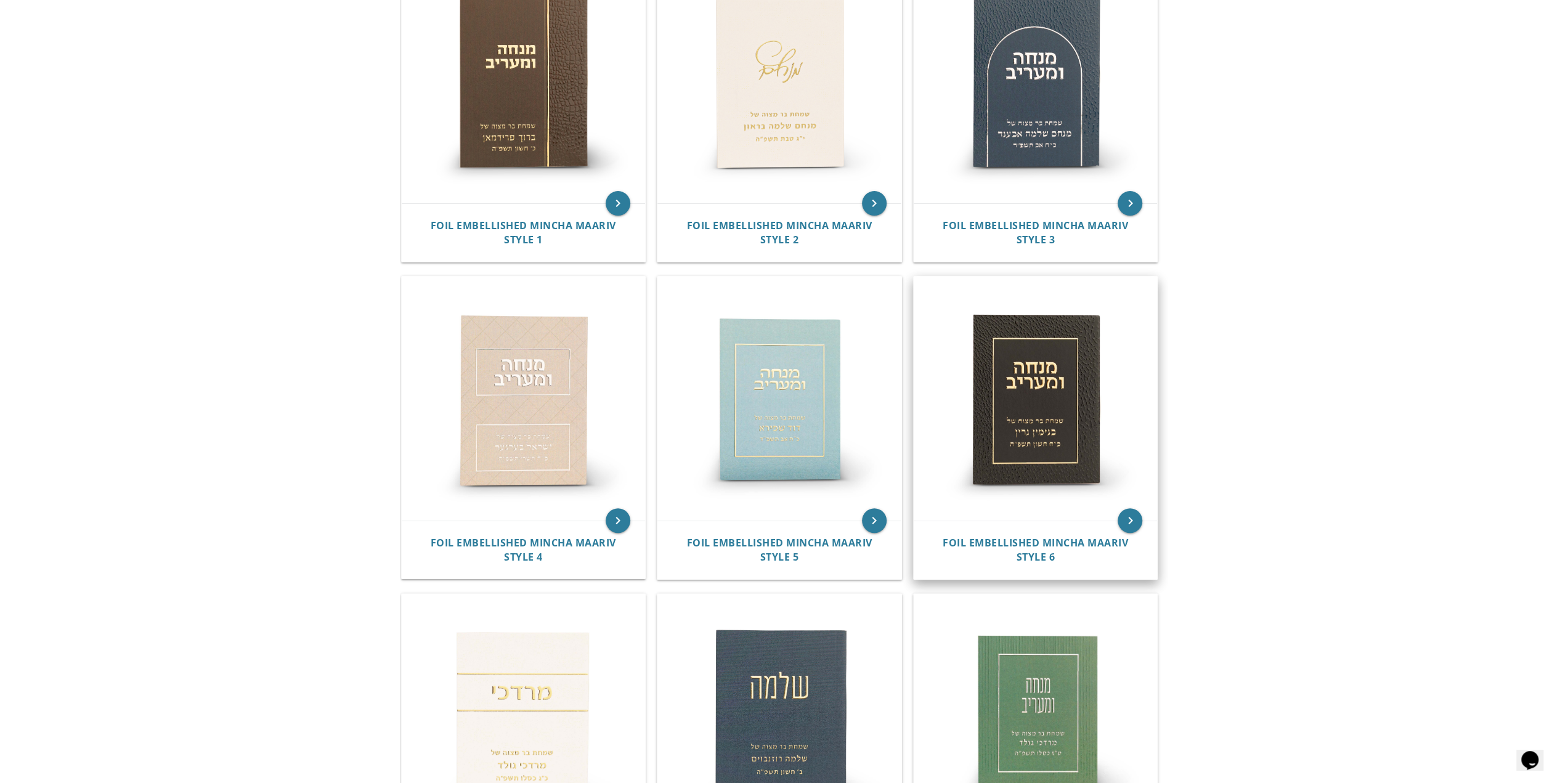
click at [1005, 387] on img at bounding box center [1035, 398] width 244 height 244
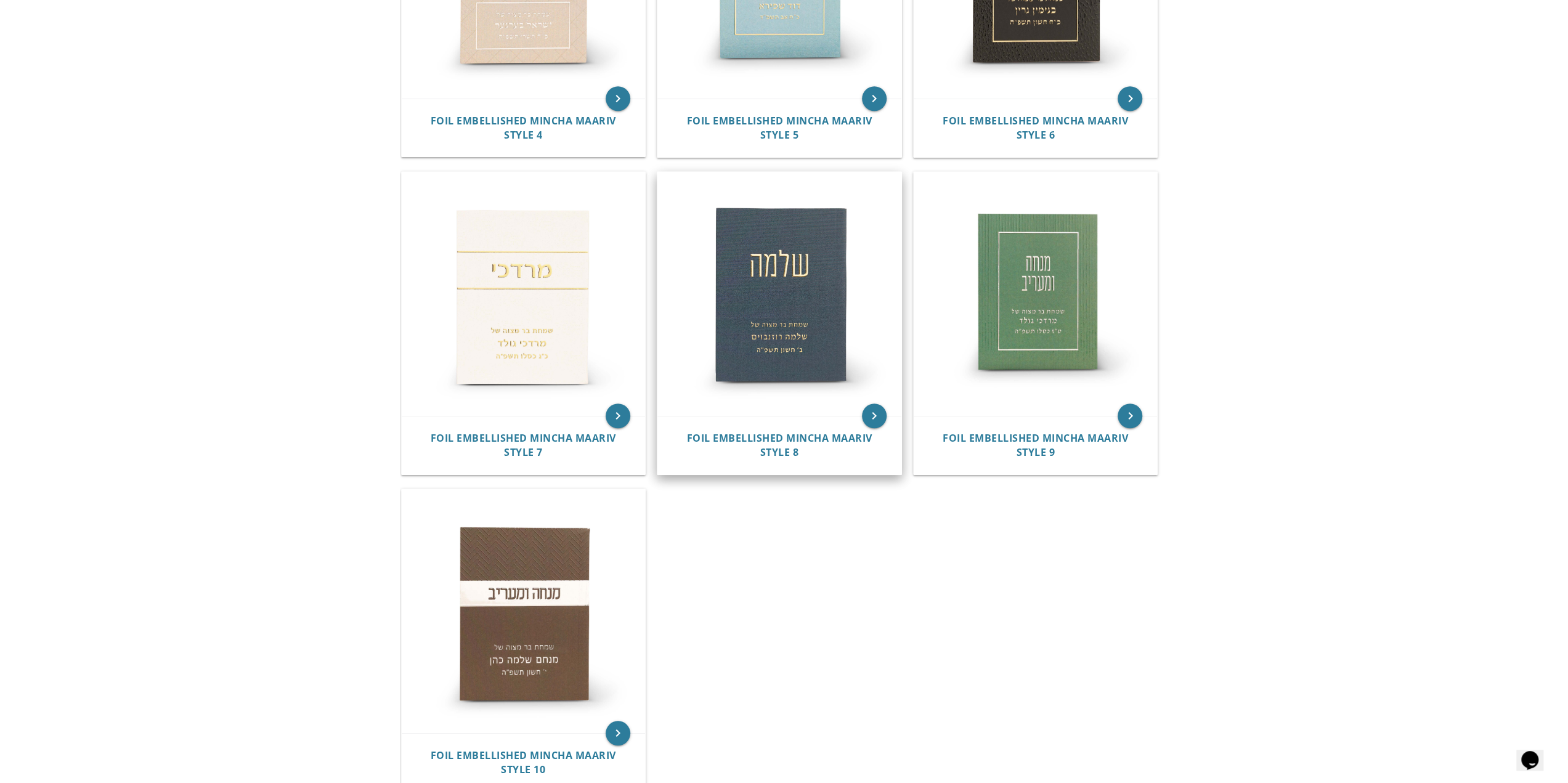
scroll to position [678, 0]
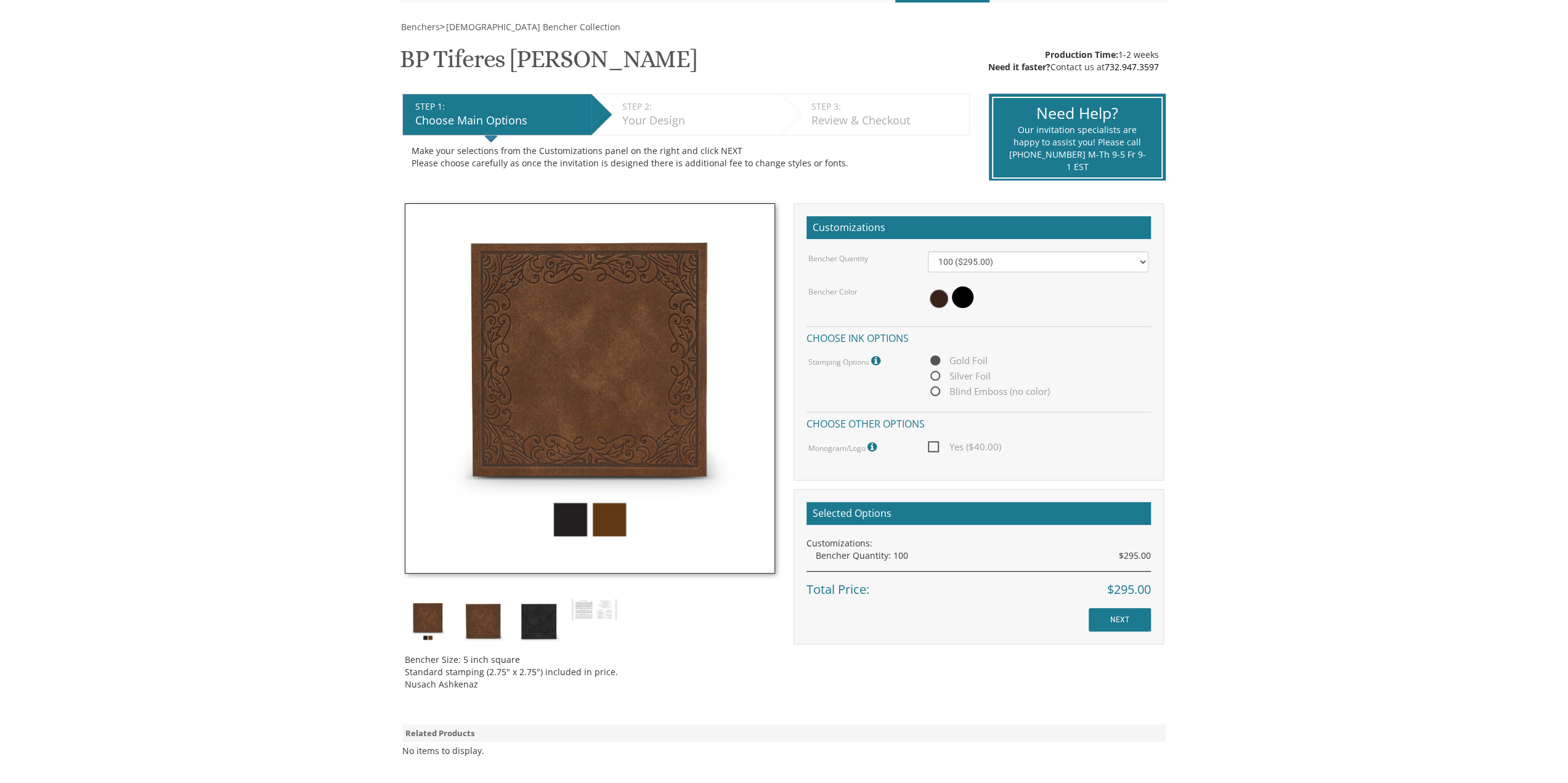
scroll to position [185, 0]
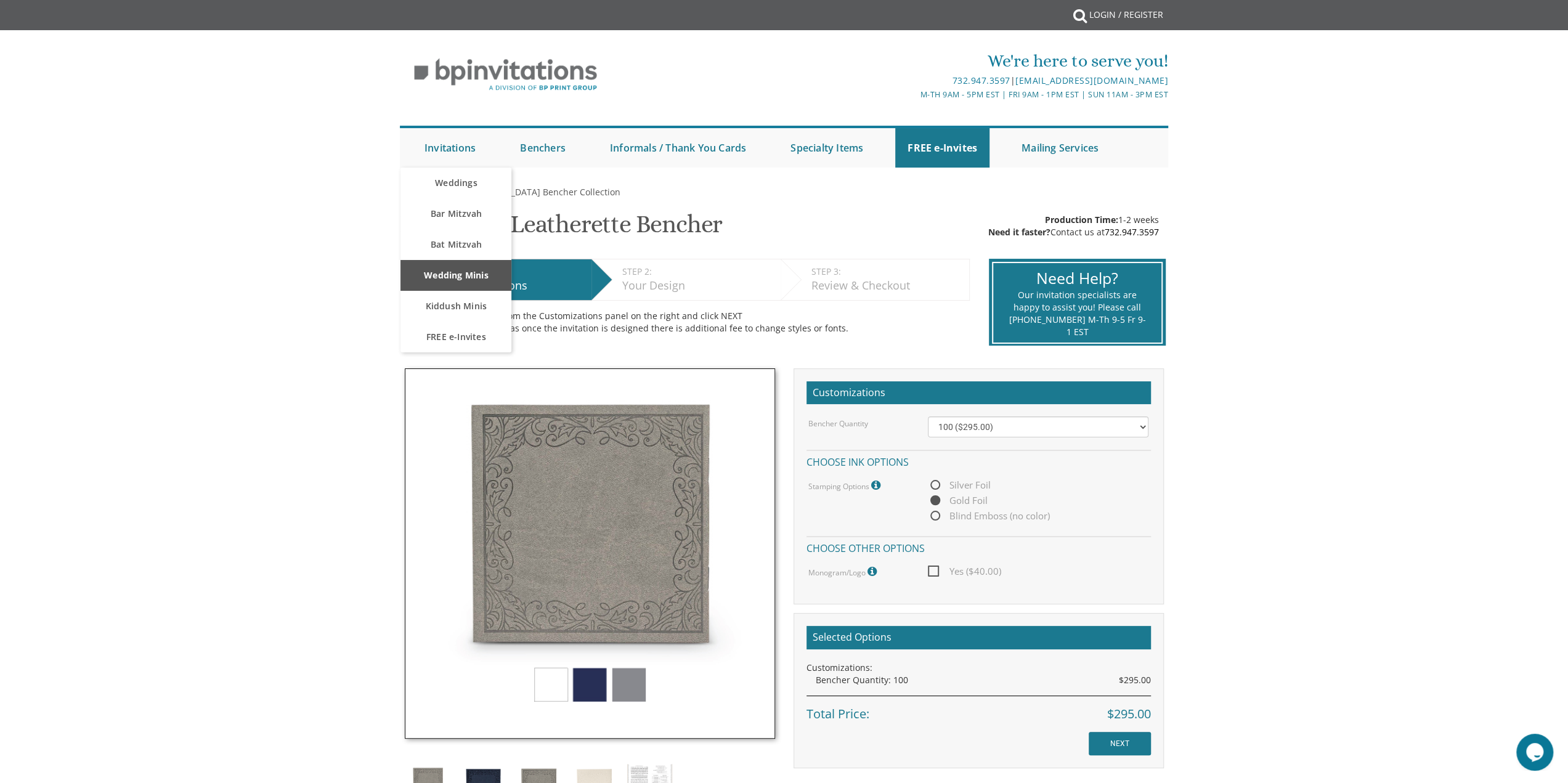
scroll to position [185, 0]
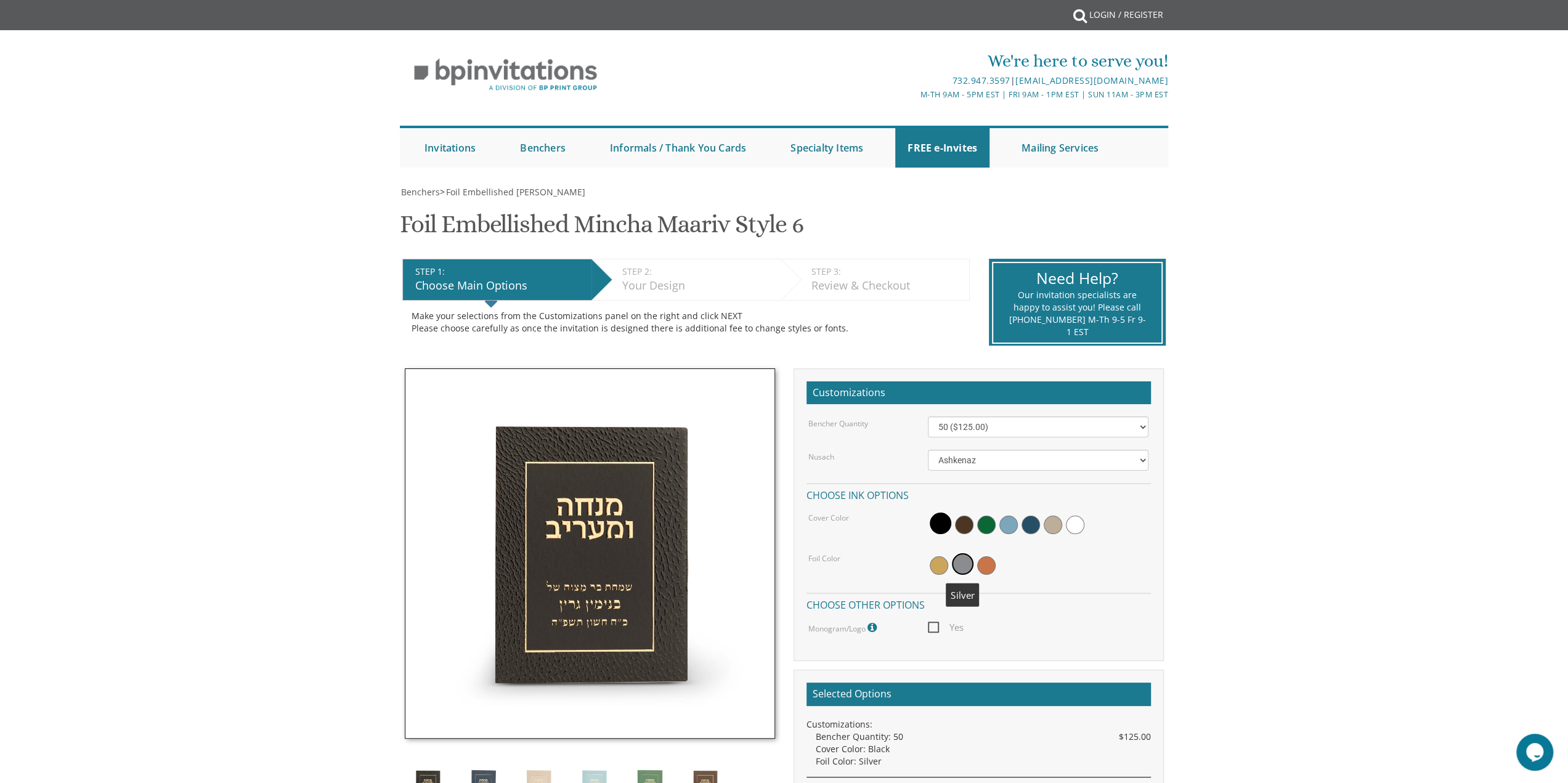
scroll to position [61, 0]
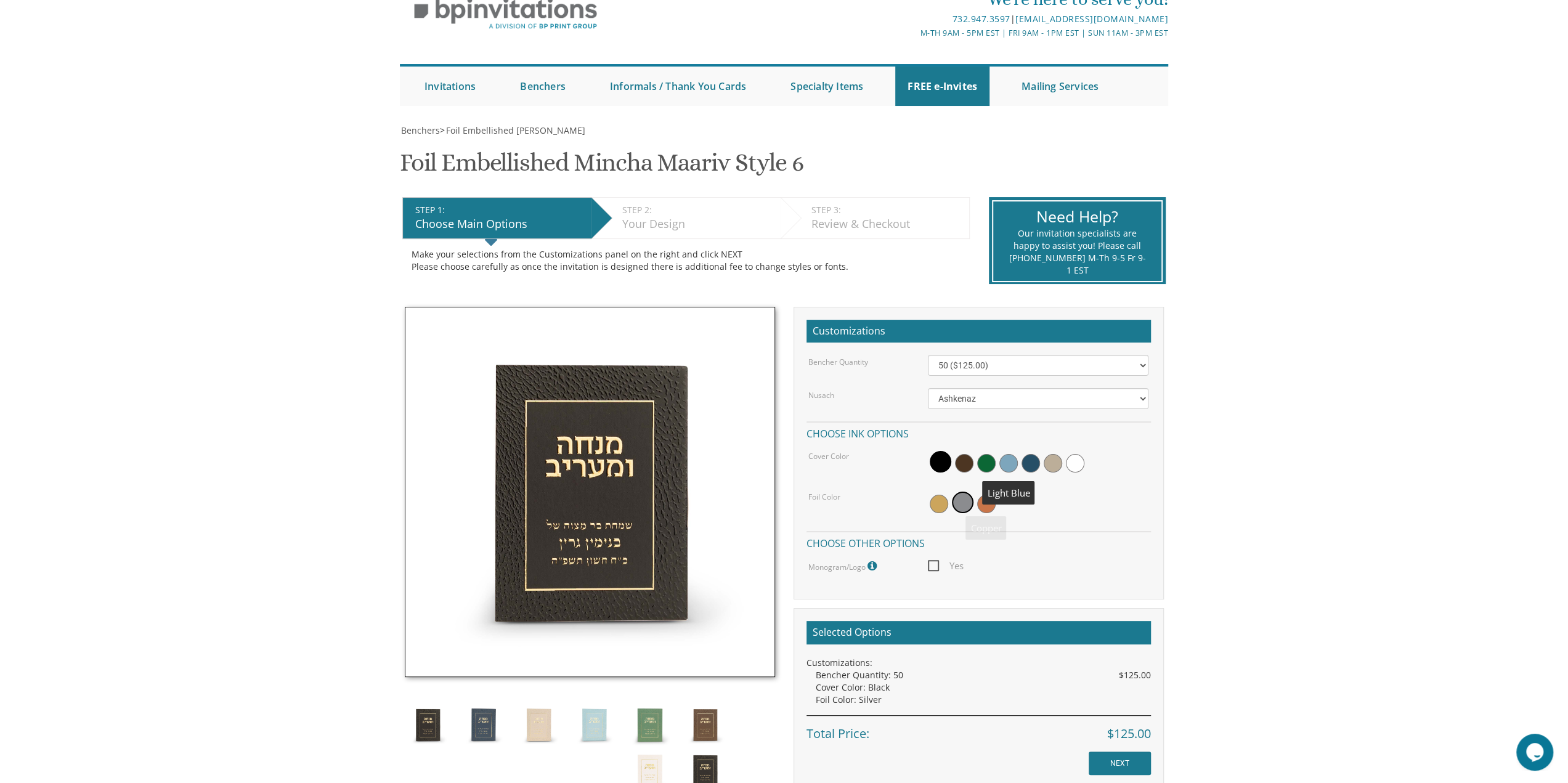
click at [1005, 459] on span at bounding box center [1009, 463] width 19 height 19
click at [599, 729] on img at bounding box center [594, 724] width 46 height 46
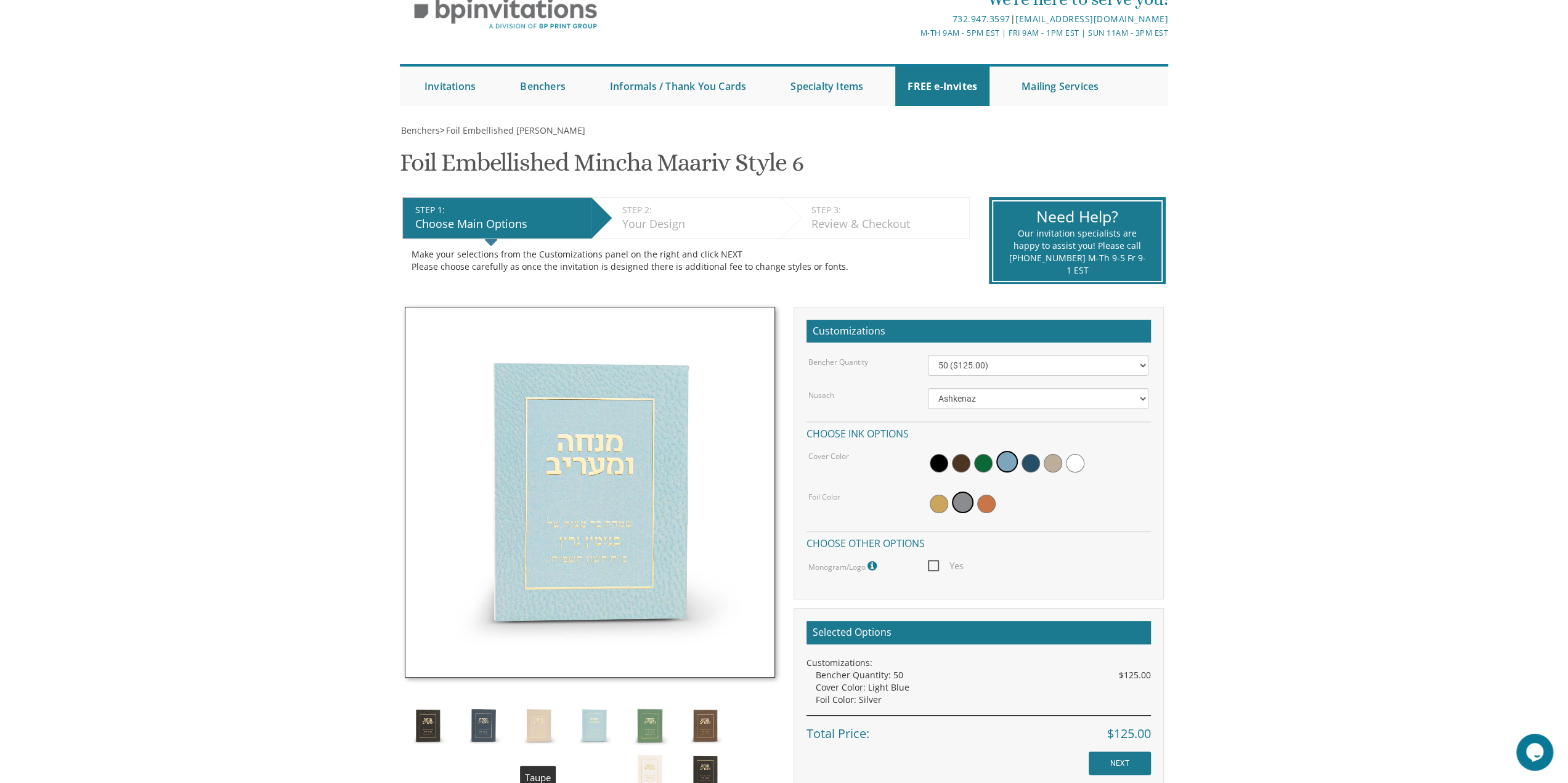
click at [549, 719] on img at bounding box center [539, 725] width 46 height 46
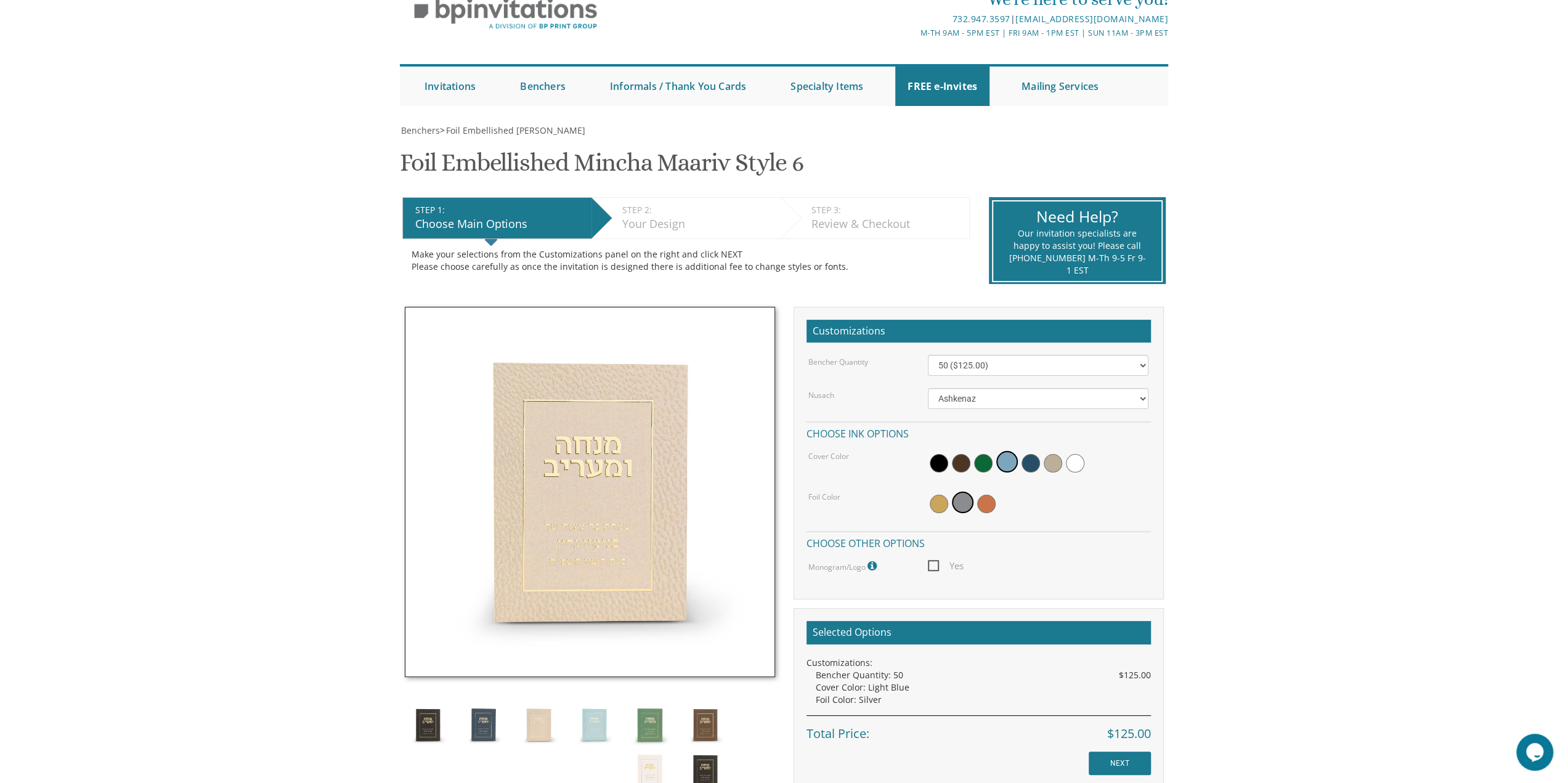
scroll to position [123, 0]
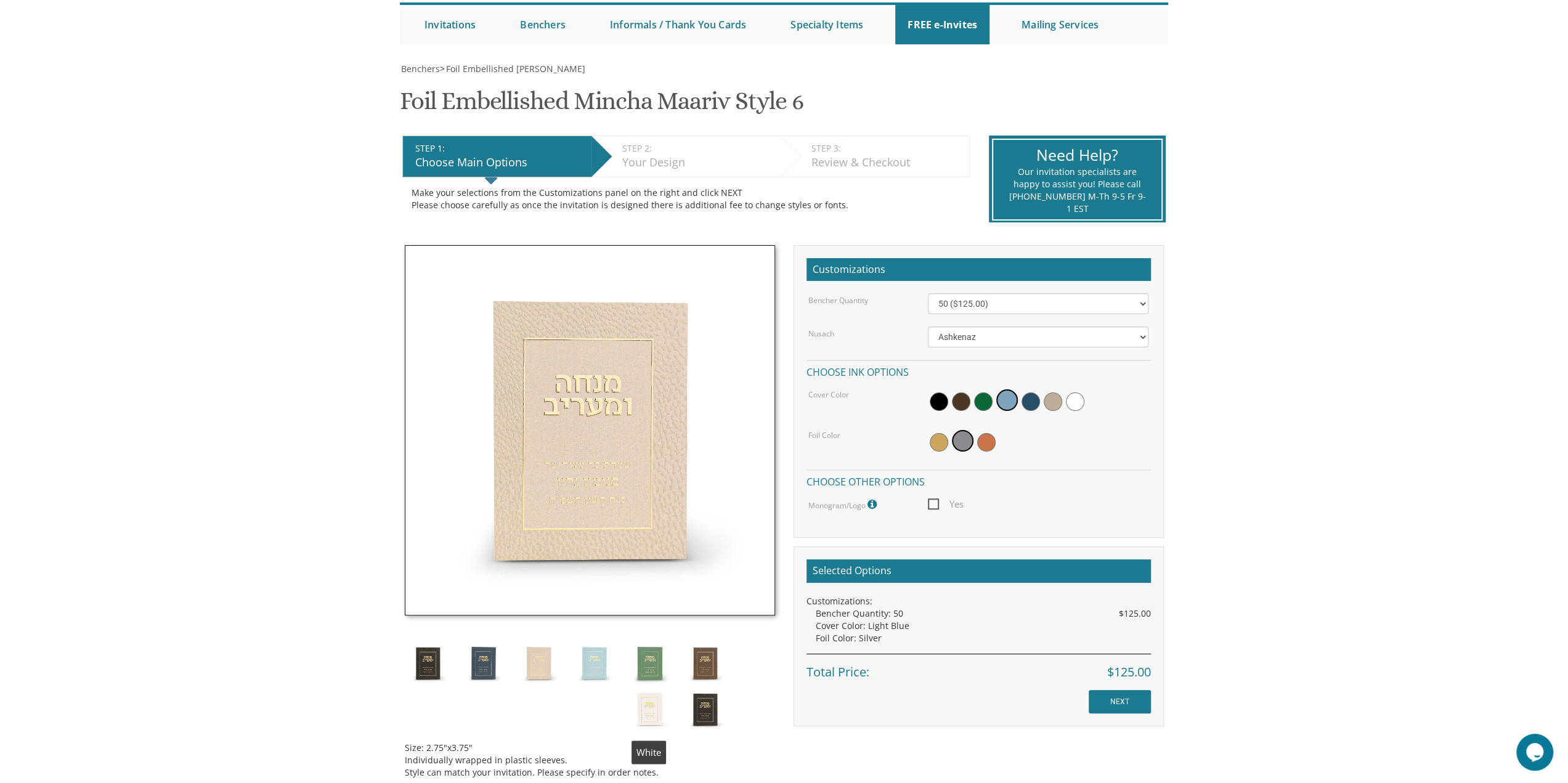
click at [647, 707] on img at bounding box center [649, 709] width 46 height 46
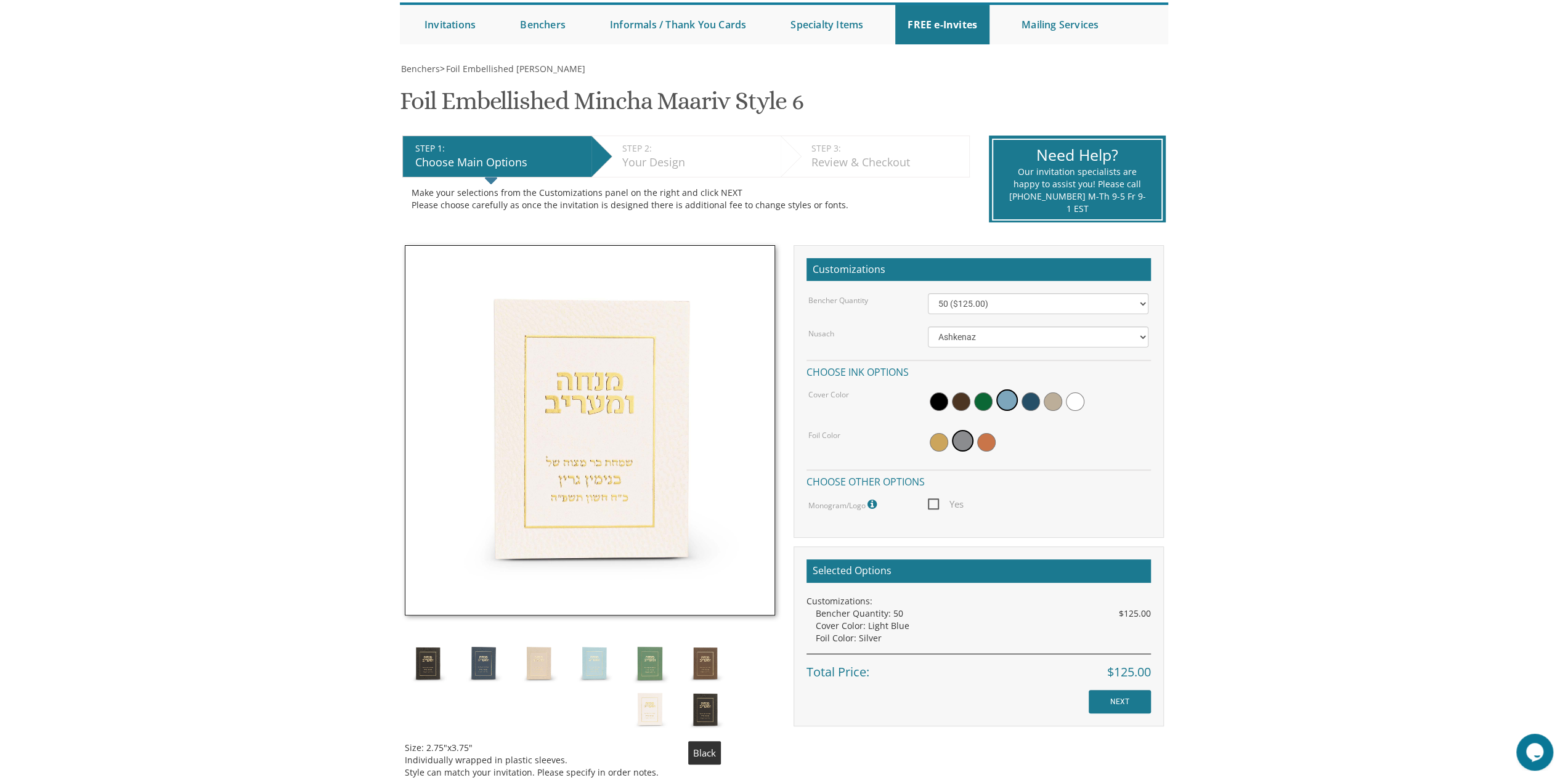
click at [719, 710] on img at bounding box center [705, 709] width 46 height 46
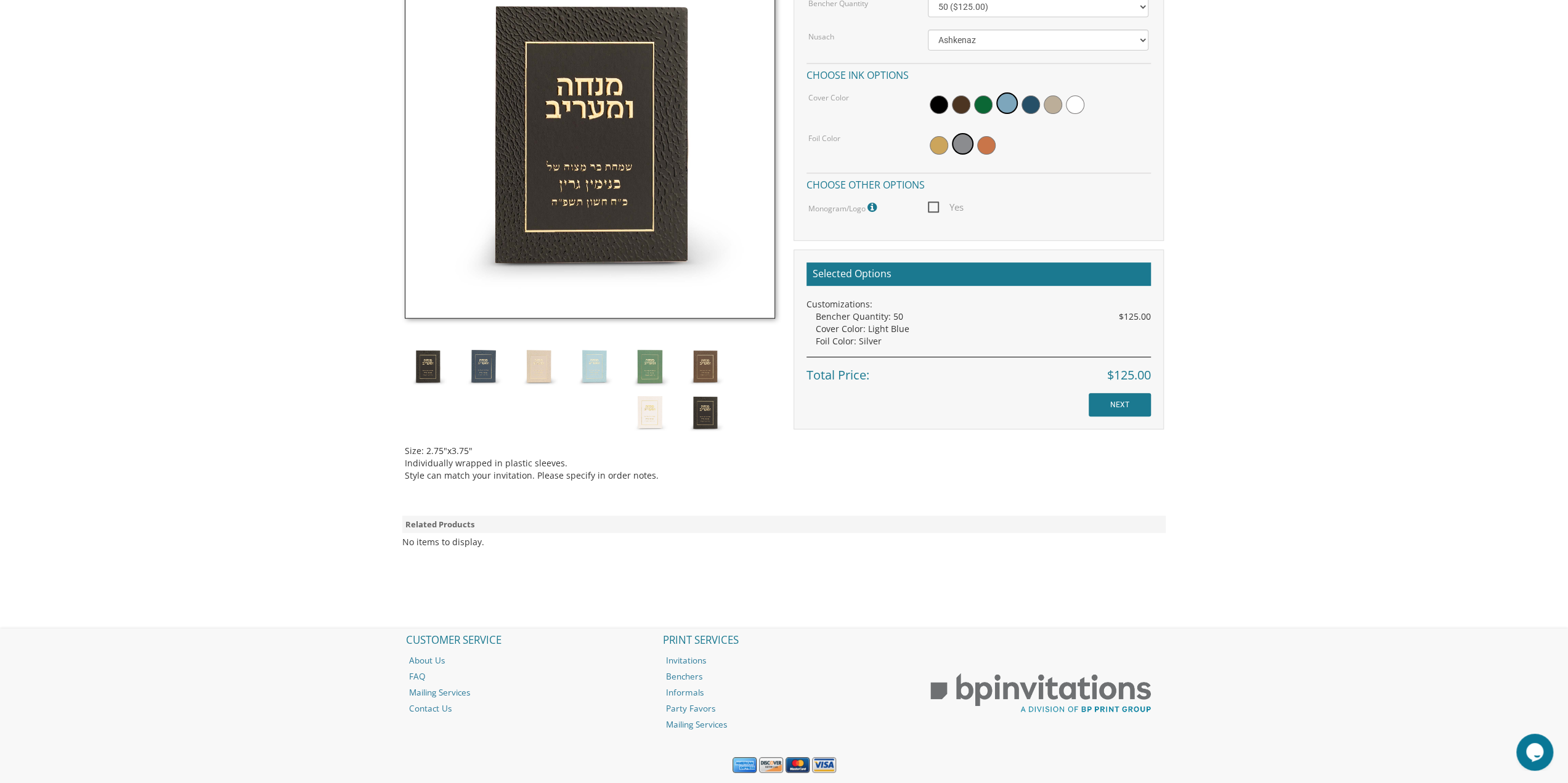
scroll to position [454, 0]
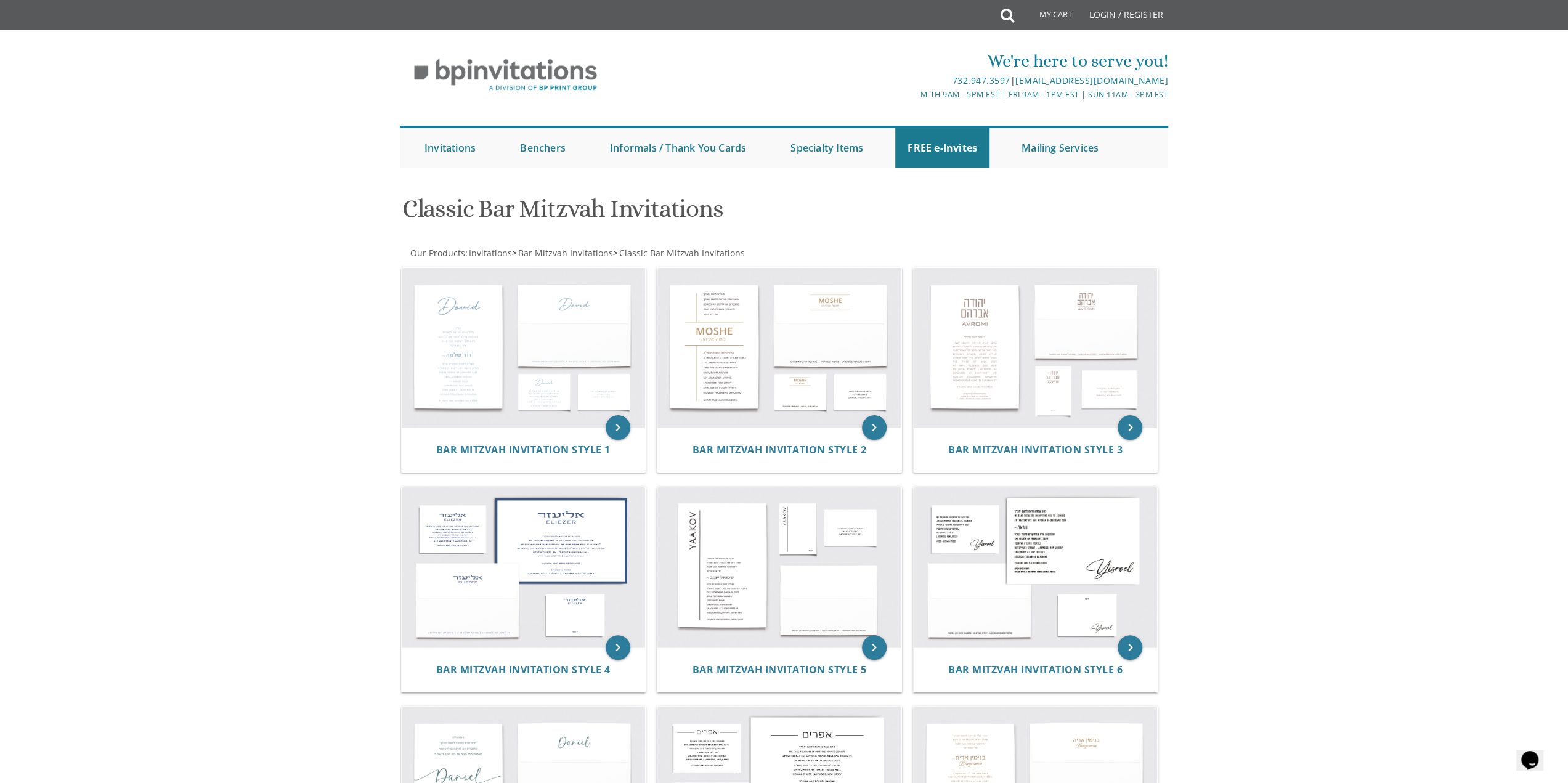
drag, startPoint x: 1214, startPoint y: 588, endPoint x: 1189, endPoint y: 100, distance: 488.6
click at [761, 332] on img at bounding box center [779, 347] width 244 height 160
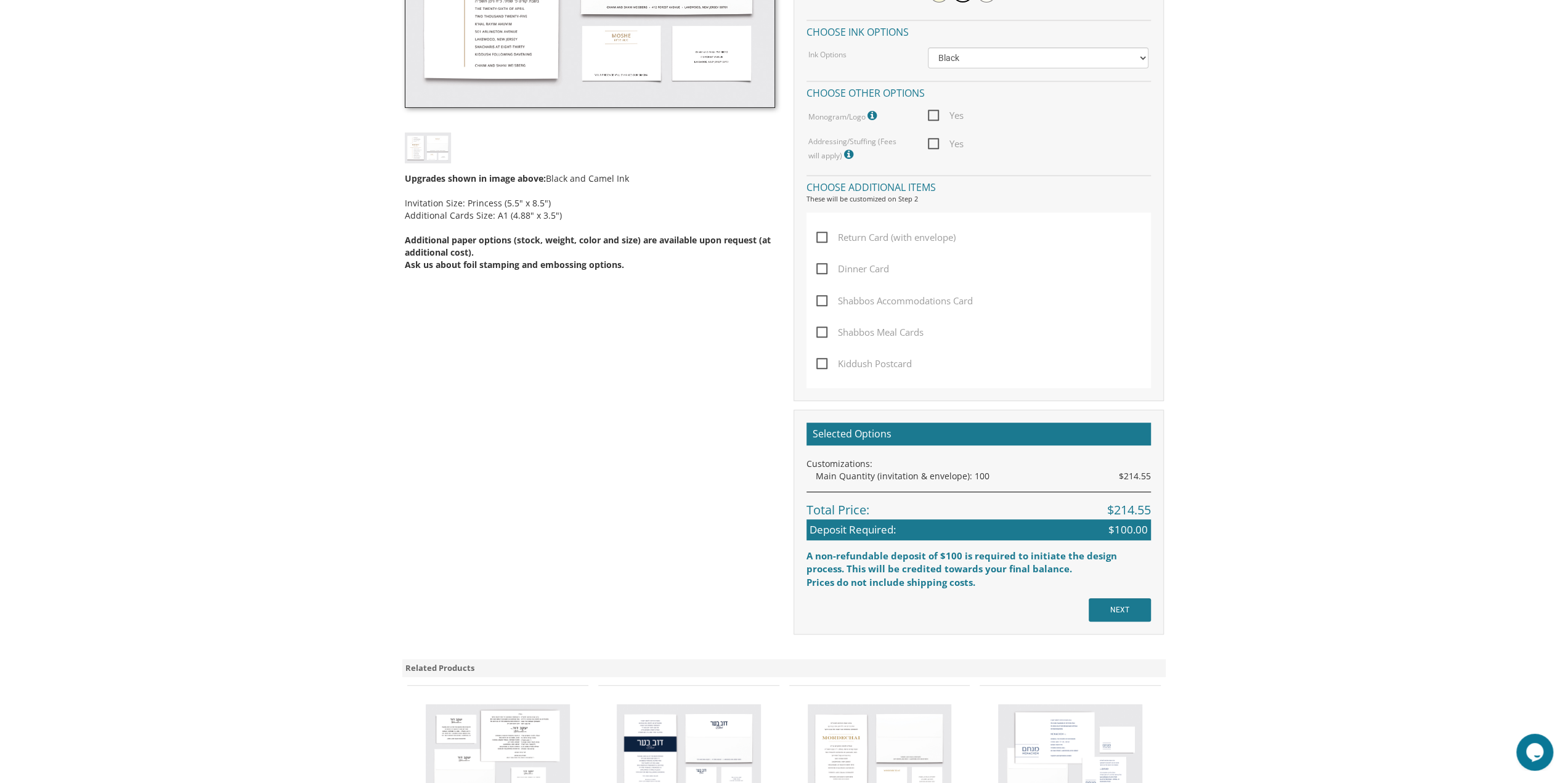
scroll to position [739, 0]
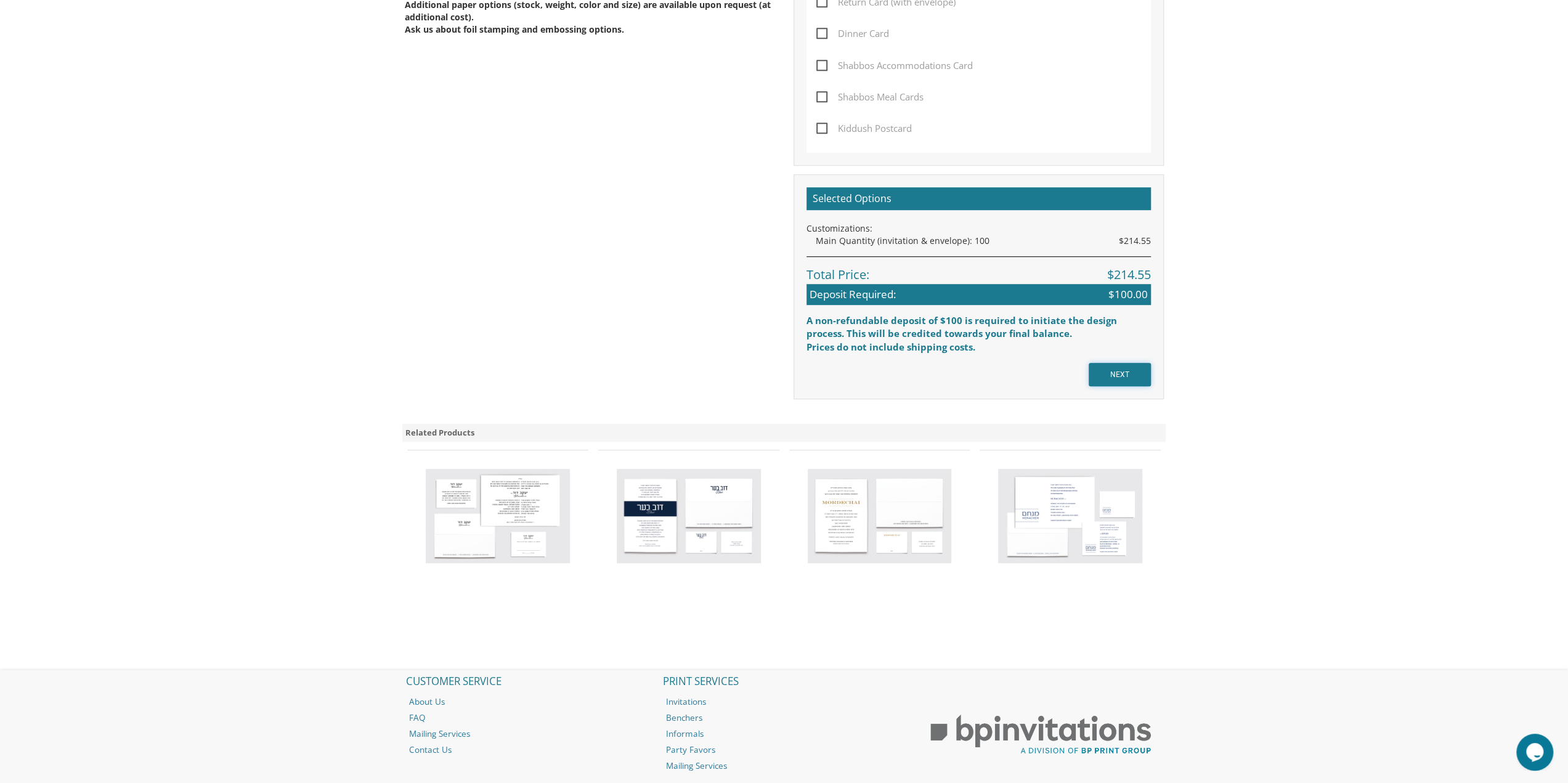
click at [1120, 369] on input "NEXT" at bounding box center [1120, 375] width 62 height 23
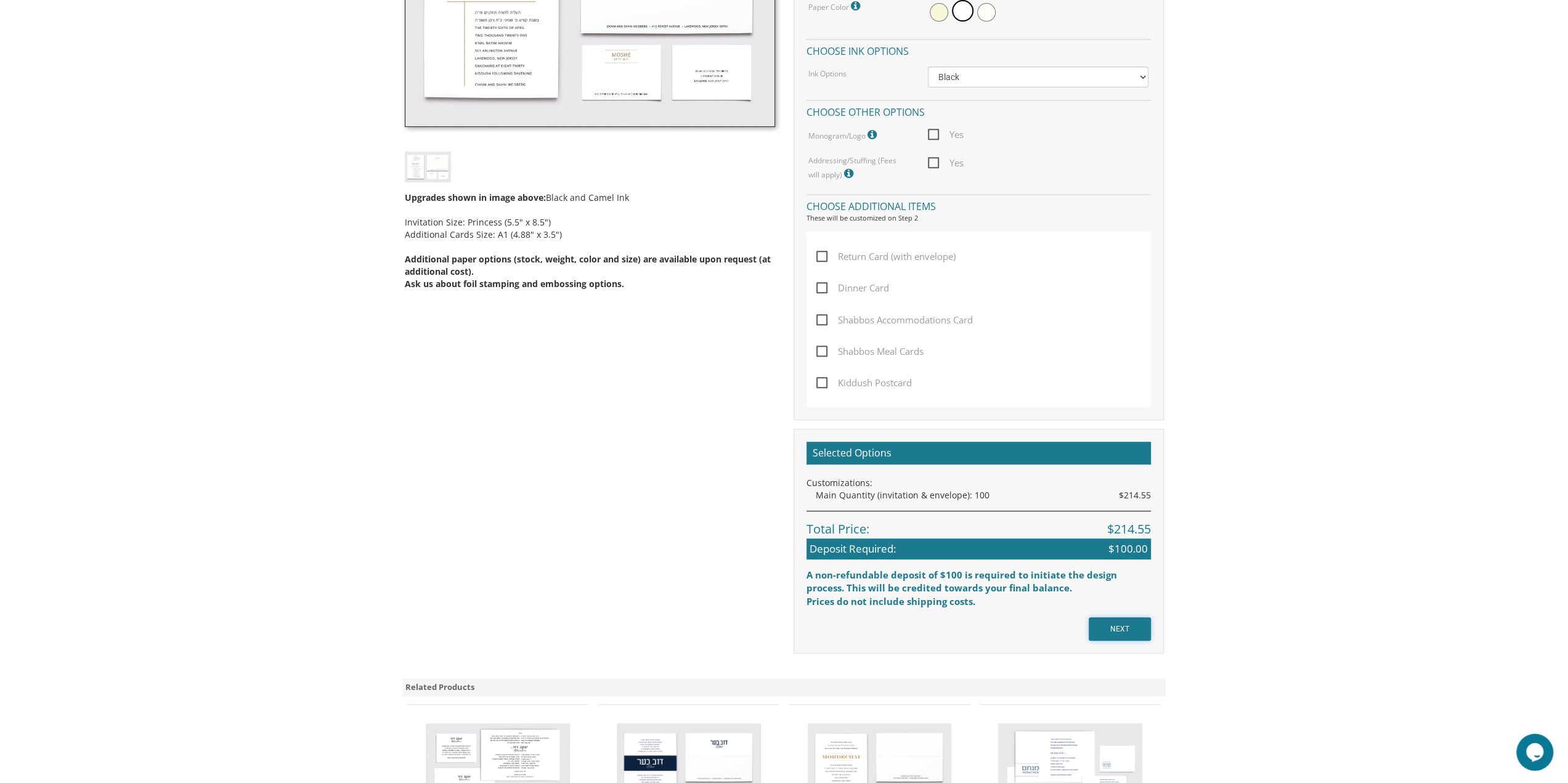
scroll to position [313, 0]
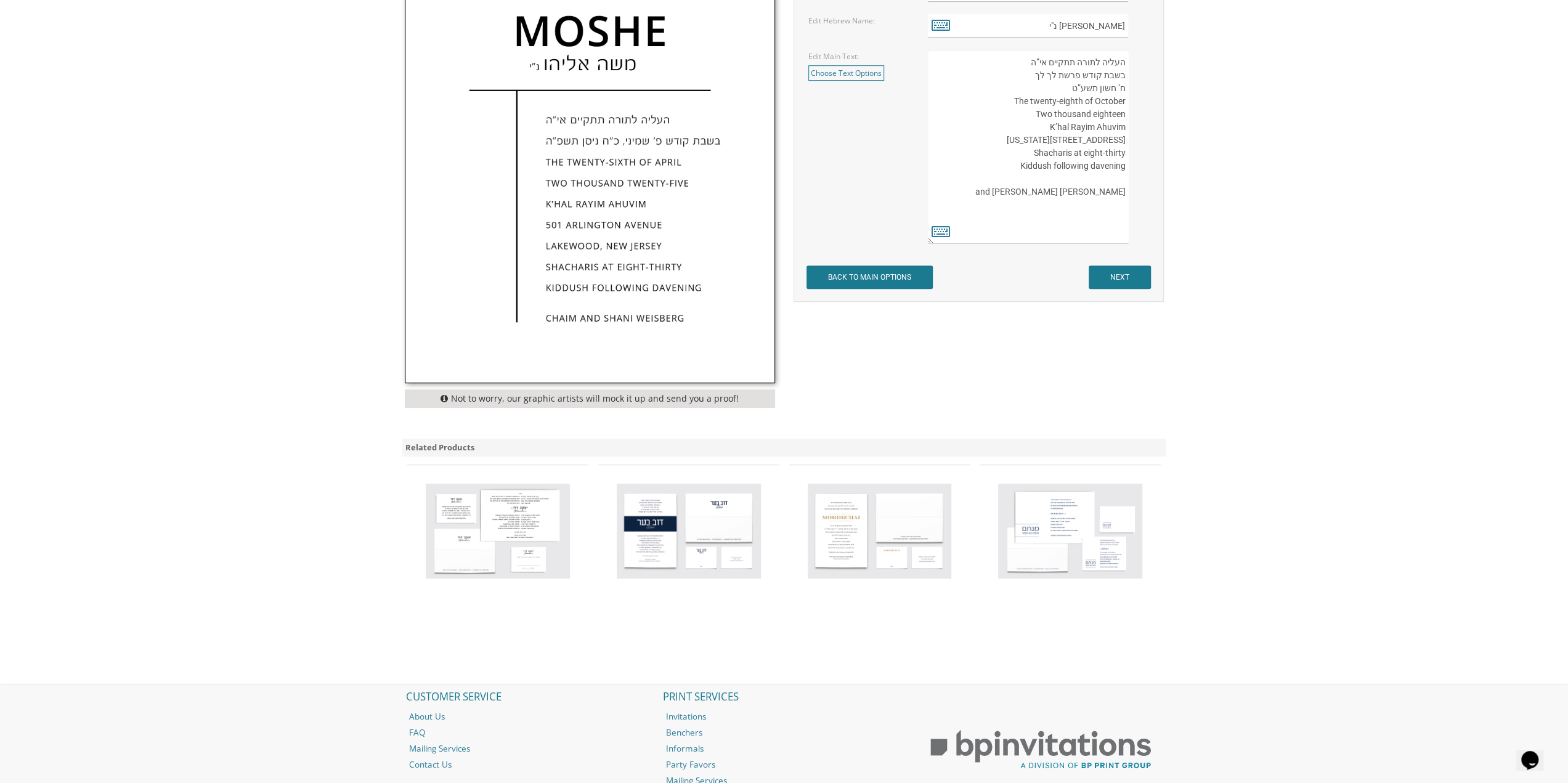
scroll to position [663, 0]
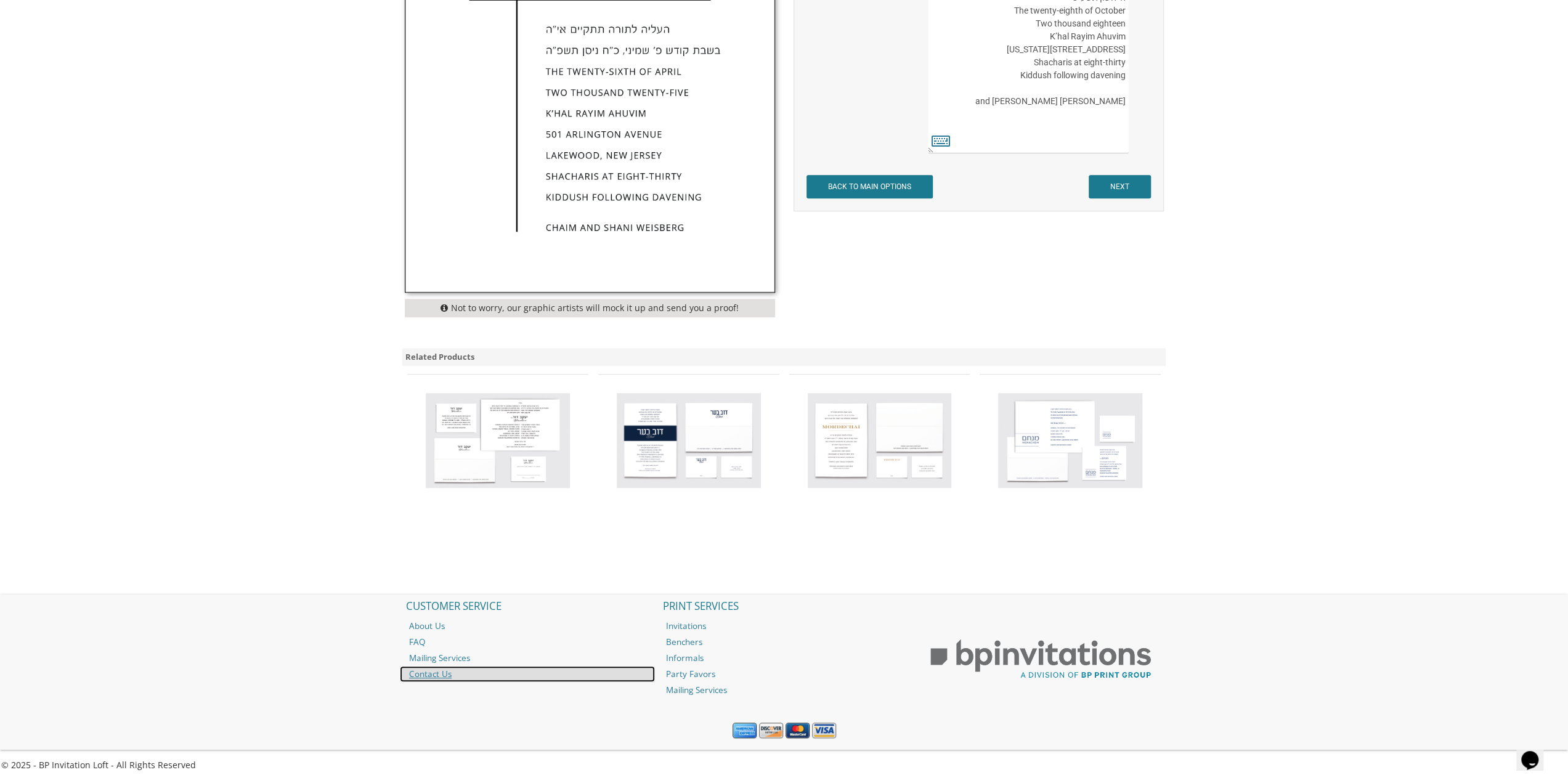
click at [467, 673] on link "Contact Us" at bounding box center [528, 674] width 255 height 16
click at [1540, 750] on icon "Opens Chat This icon Opens the chat window." at bounding box center [1530, 760] width 19 height 19
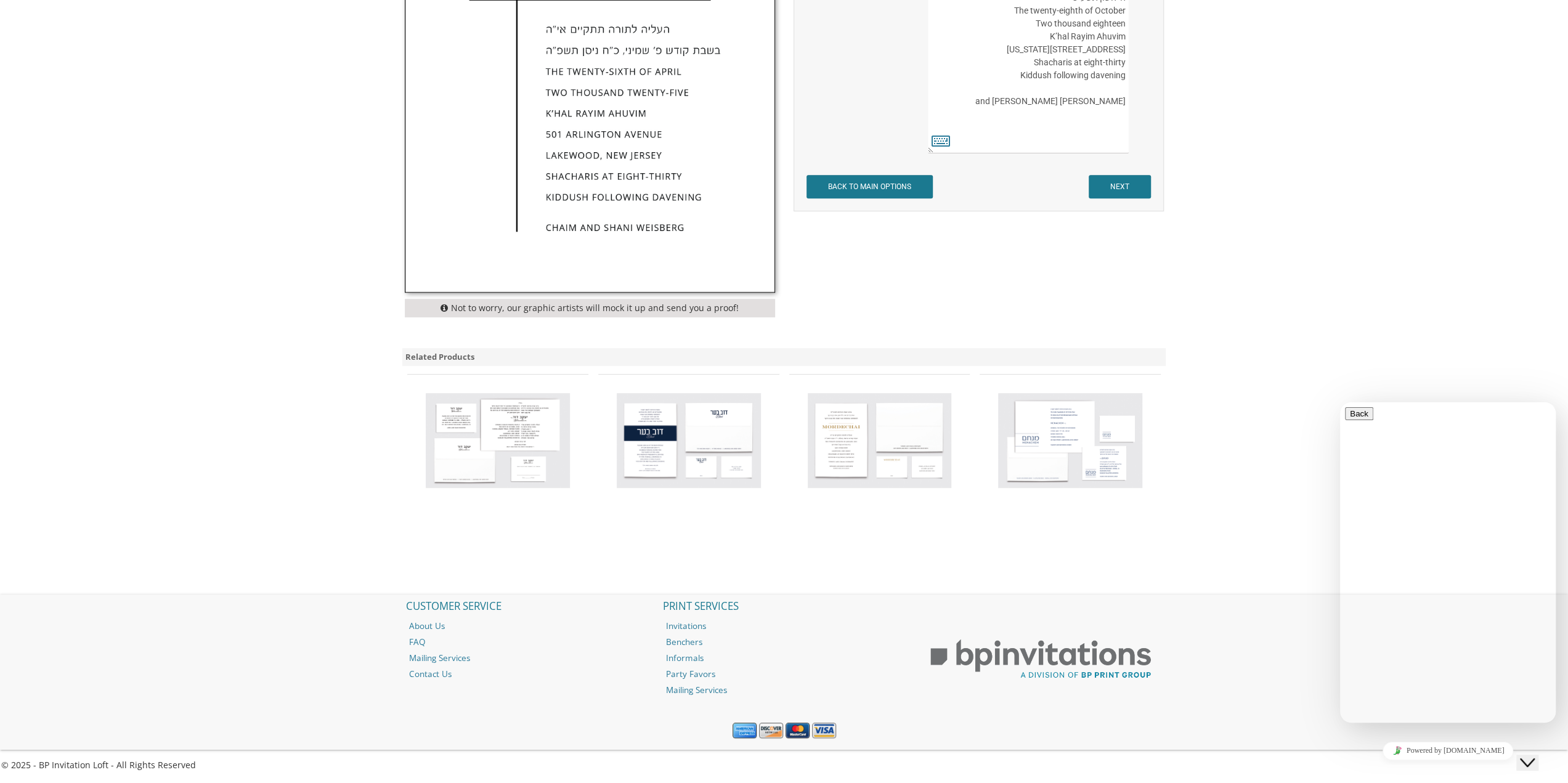
click at [1418, 782] on input "* Name" at bounding box center [1409, 793] width 109 height 13
click at [1389, 782] on input "* Name" at bounding box center [1409, 793] width 109 height 13
type input "C"
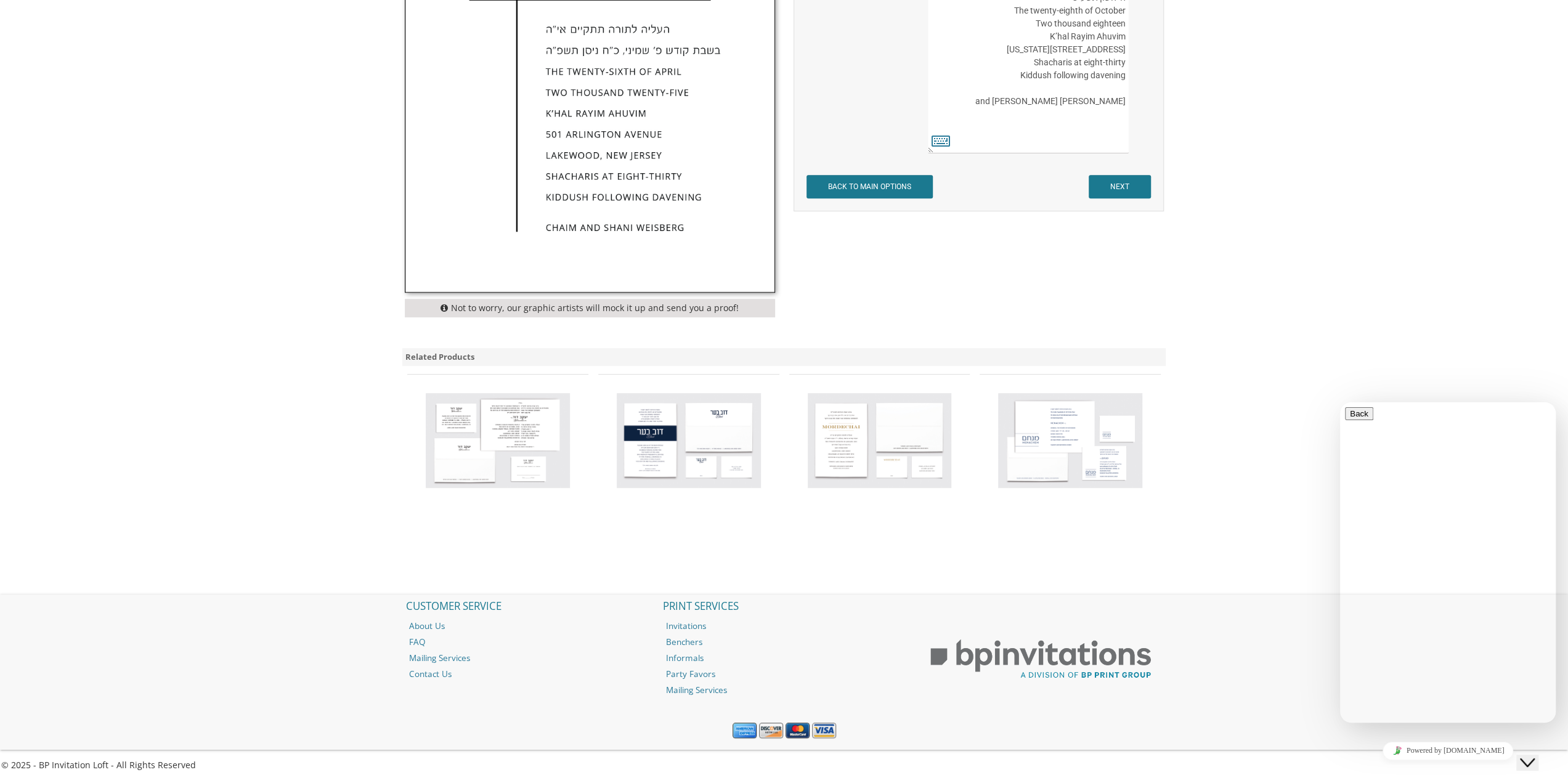
type input "chaniabraham17@gmail.com"
type textarea "How much do the invites weigh? The envelopes? The return cards and envelopes?"
